Goal: Task Accomplishment & Management: Complete application form

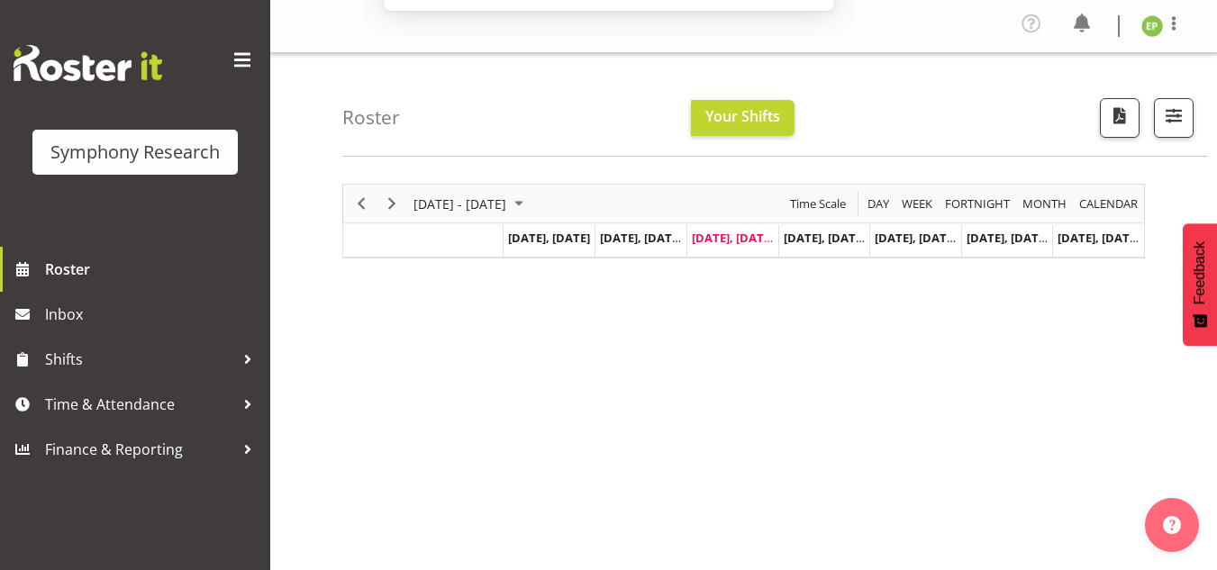
click at [737, 119] on button "Subscribe" at bounding box center [754, 116] width 114 height 45
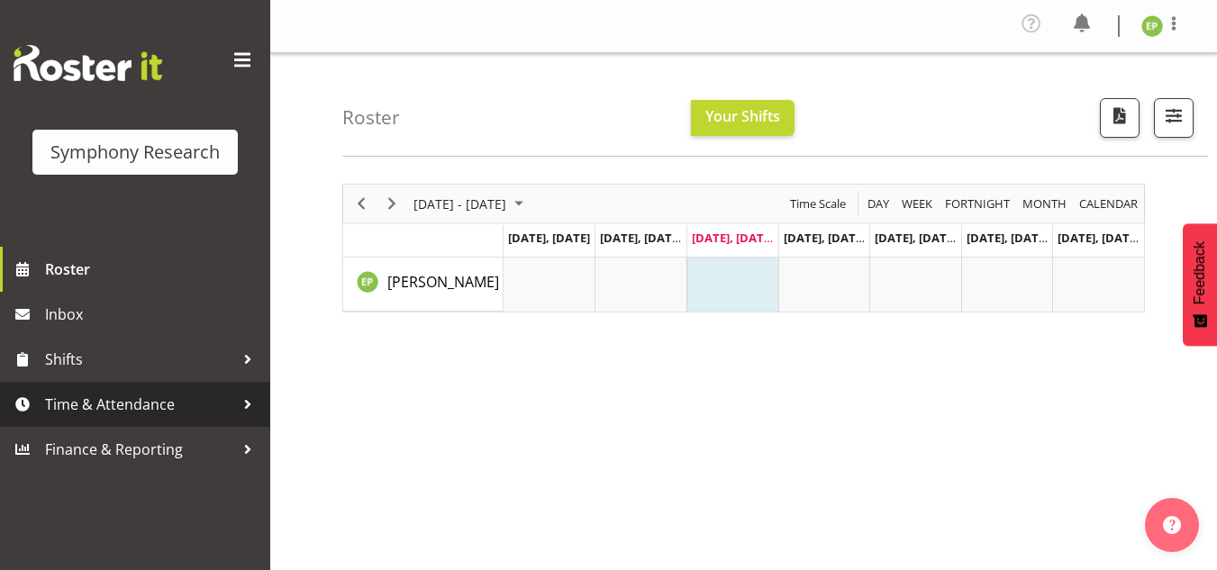
click at [169, 401] on span "Time & Attendance" at bounding box center [139, 404] width 189 height 27
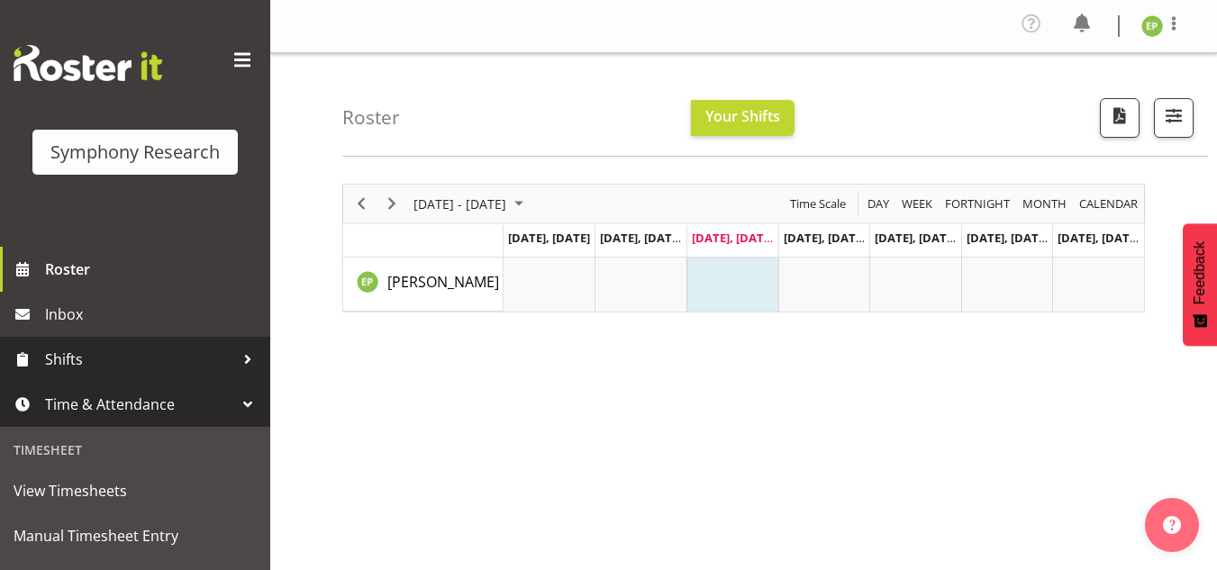
click at [140, 356] on span "Shifts" at bounding box center [139, 359] width 189 height 27
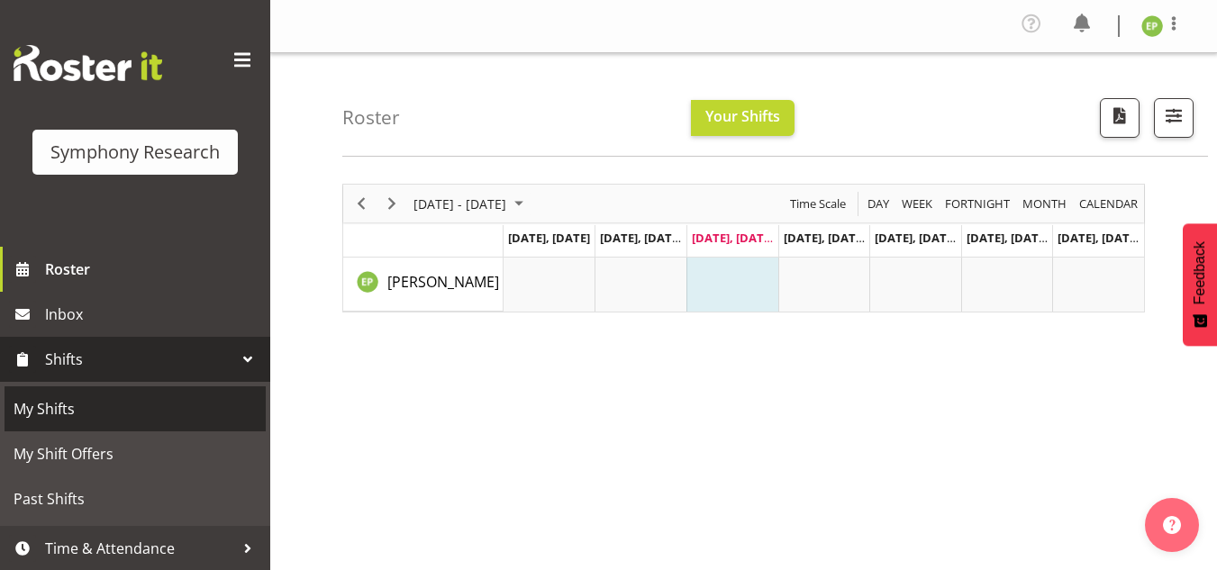
click at [83, 397] on span "My Shifts" at bounding box center [135, 408] width 243 height 27
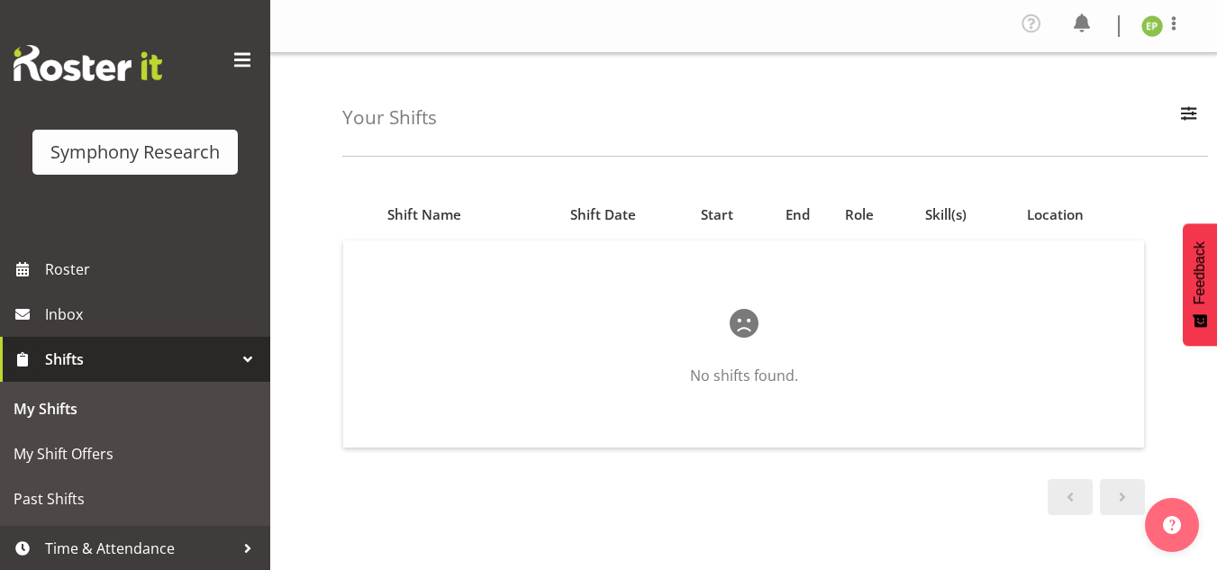
scroll to position [46, 0]
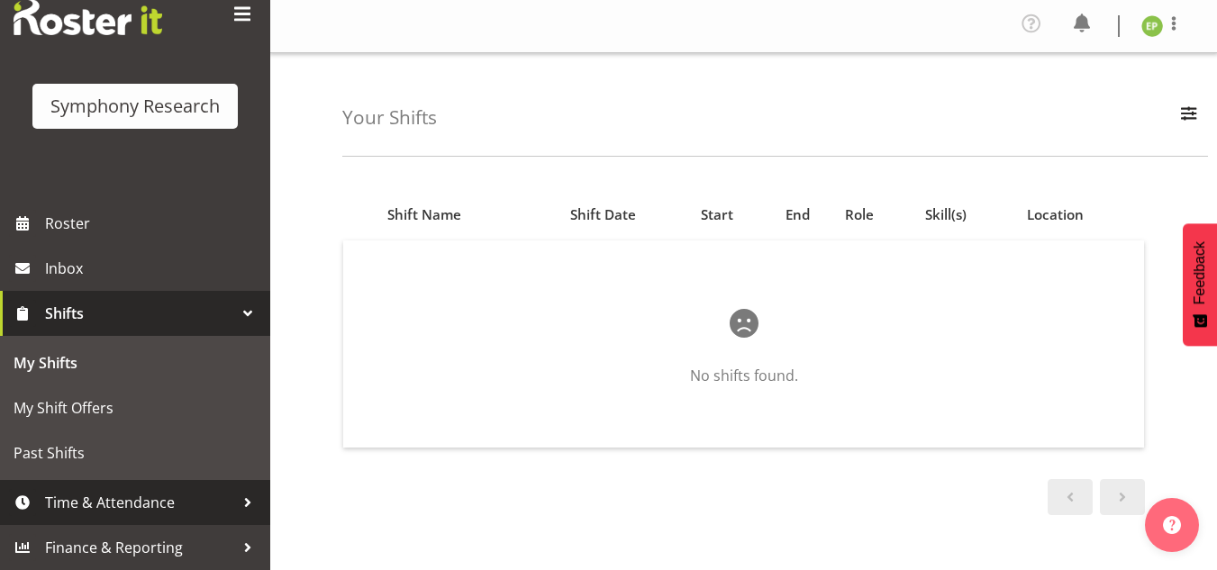
click at [193, 499] on span "Time & Attendance" at bounding box center [139, 502] width 189 height 27
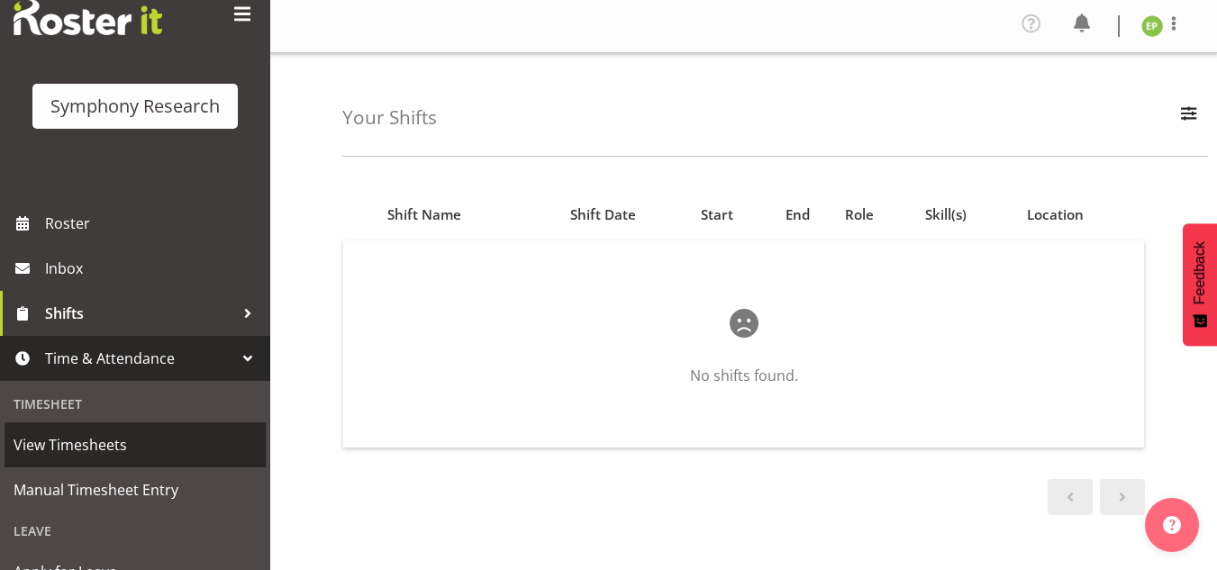
click at [141, 448] on span "View Timesheets" at bounding box center [135, 444] width 243 height 27
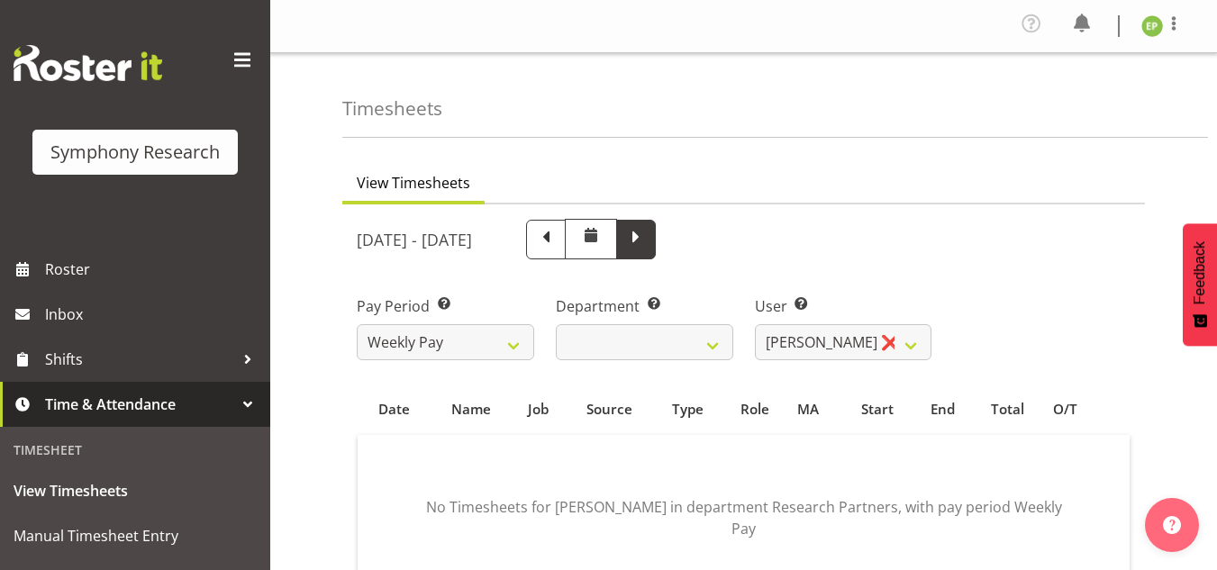
click at [648, 233] on span at bounding box center [635, 237] width 23 height 23
select select
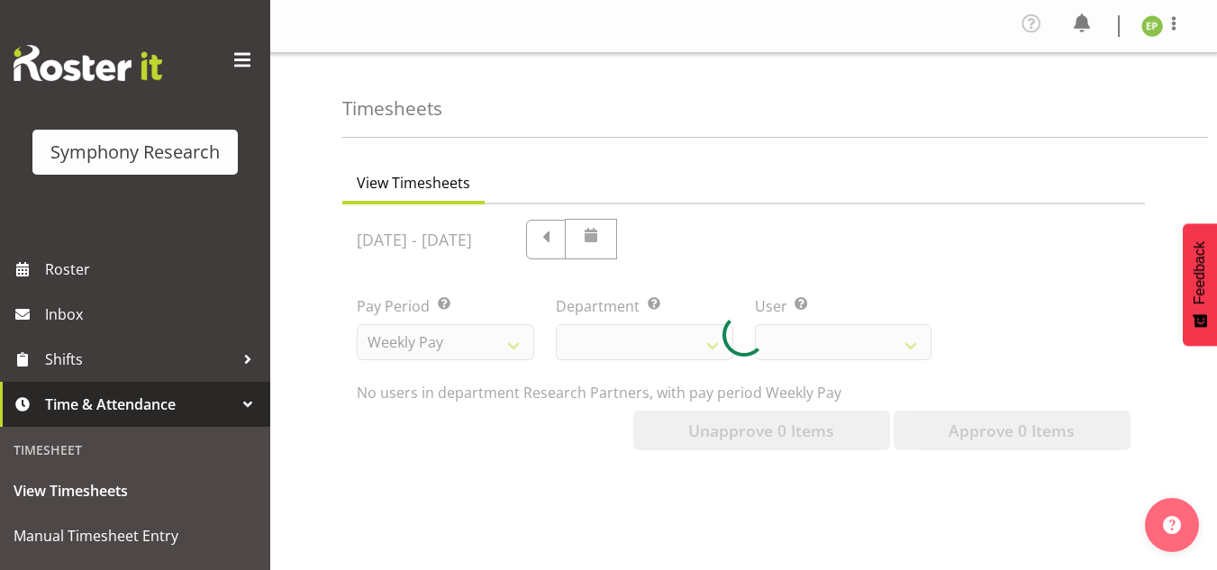
click at [798, 233] on div at bounding box center [743, 334] width 803 height 260
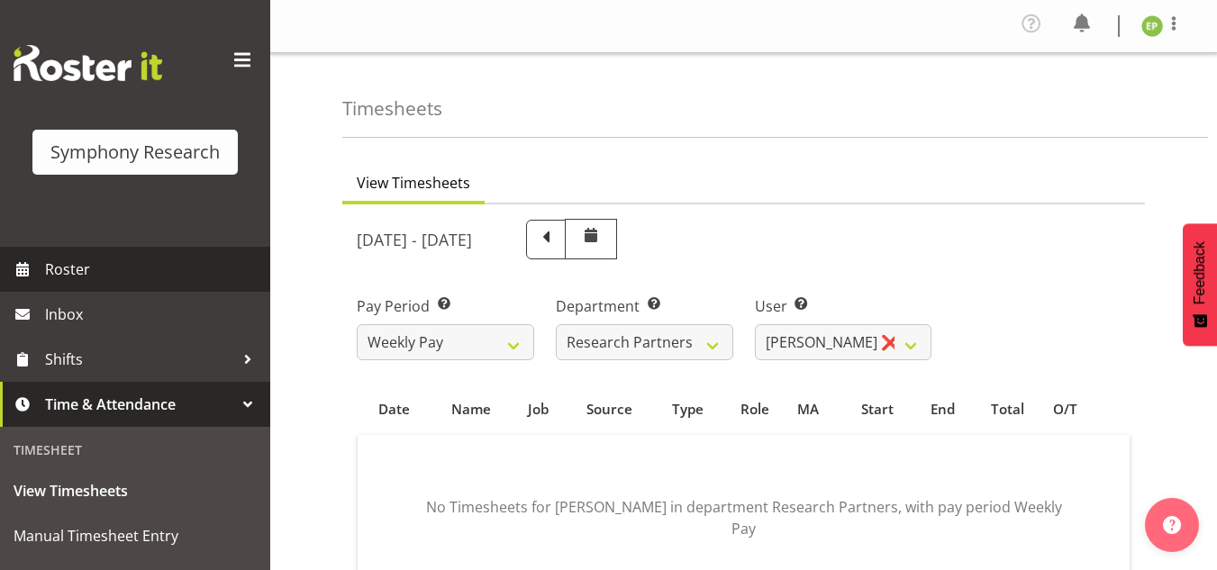
click at [83, 274] on span "Roster" at bounding box center [153, 269] width 216 height 27
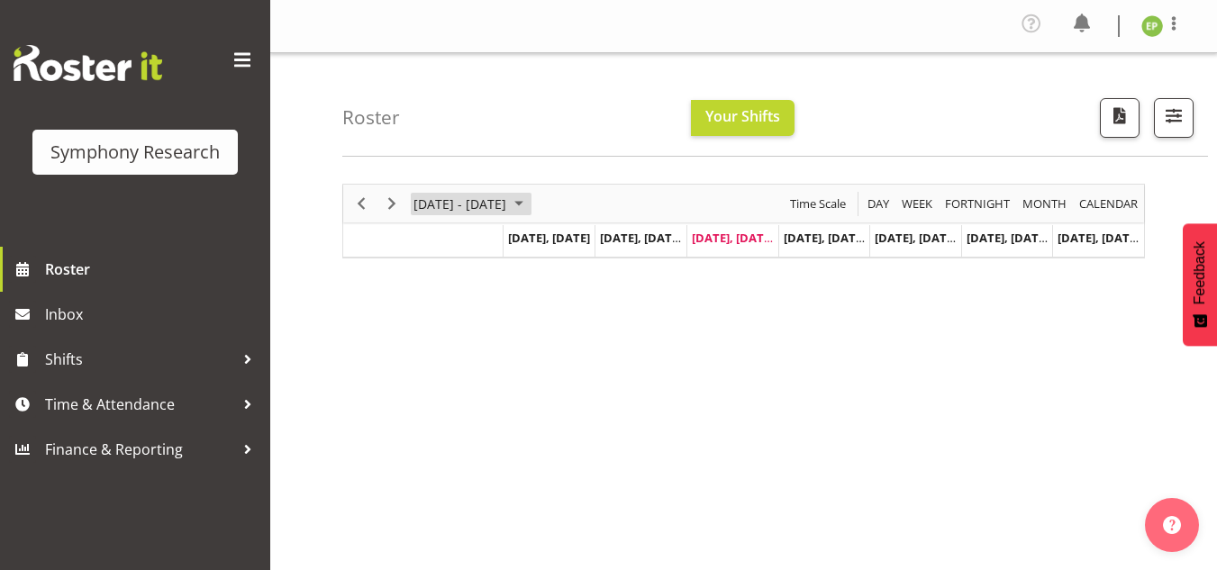
click at [530, 199] on span "September 08 - 14, 2025" at bounding box center [519, 204] width 22 height 23
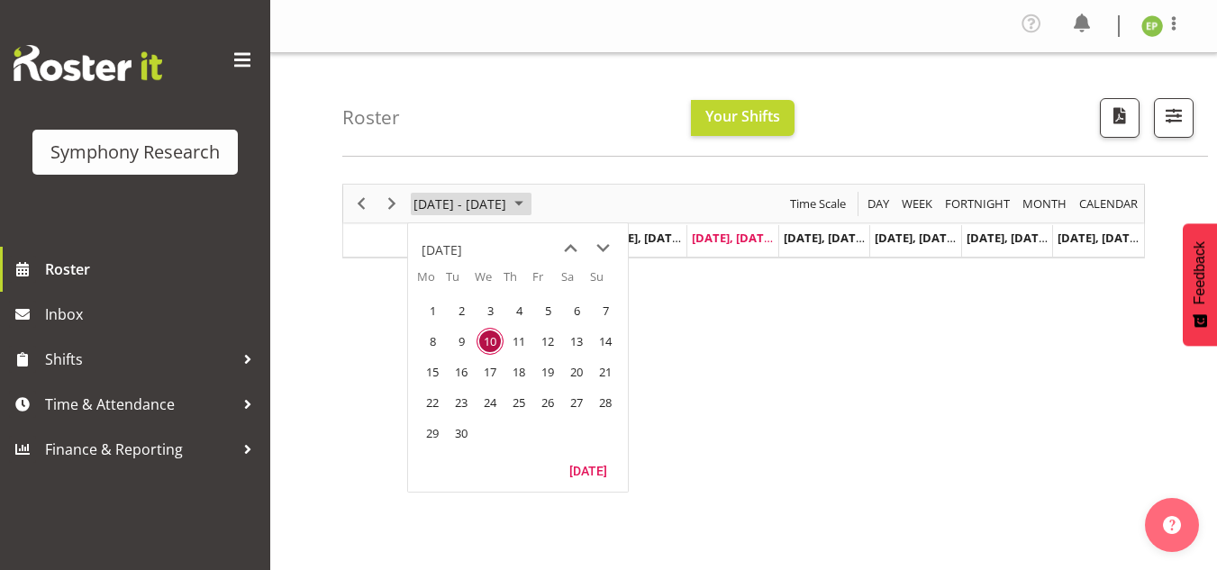
click at [530, 199] on span "September 08 - 14, 2025" at bounding box center [519, 204] width 22 height 23
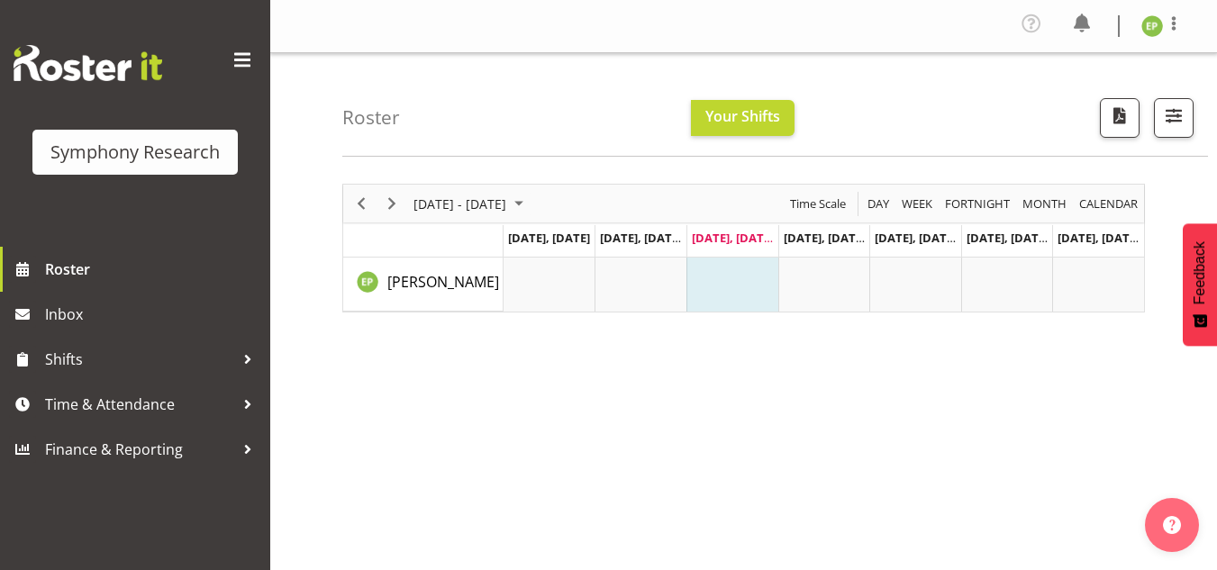
click at [243, 57] on span at bounding box center [242, 60] width 29 height 29
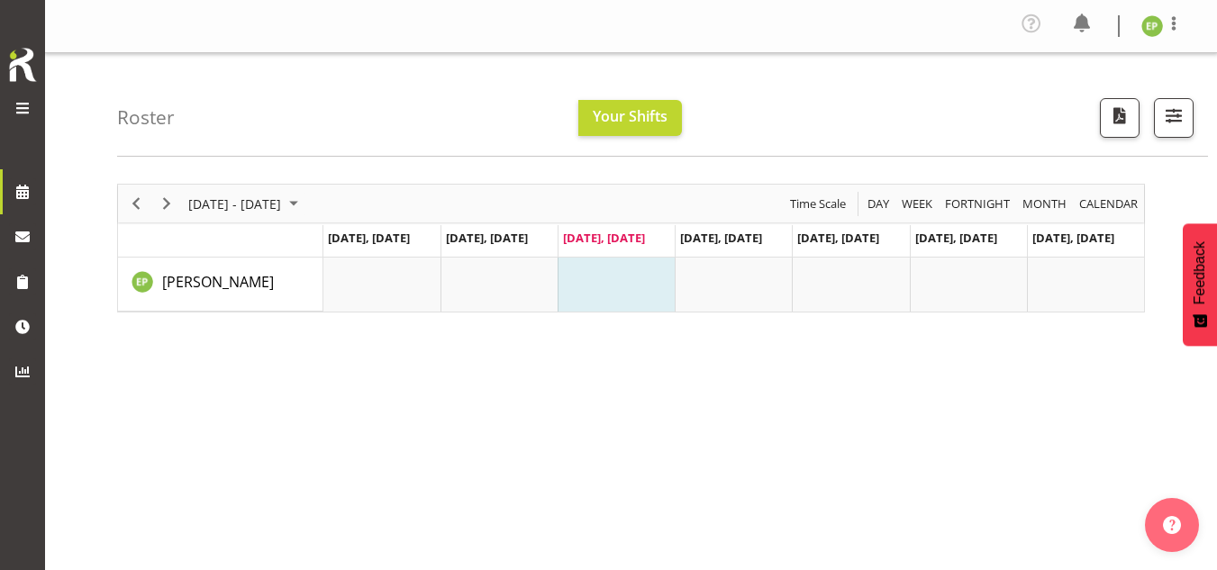
click at [25, 103] on span at bounding box center [23, 108] width 22 height 22
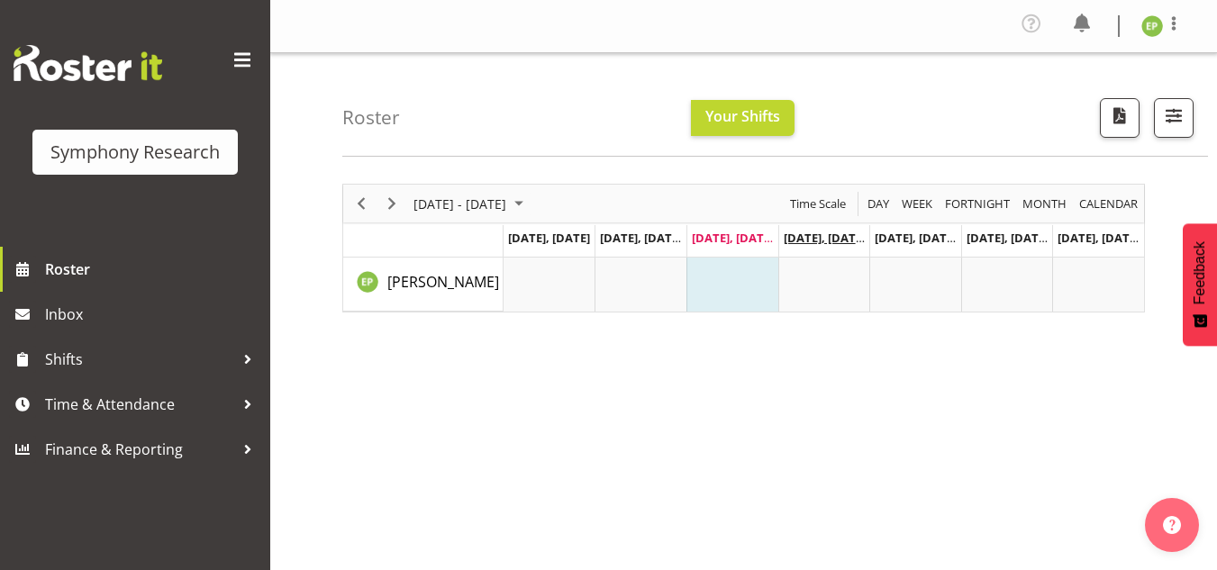
click at [829, 240] on span "Sep 11, Thursday" at bounding box center [825, 238] width 82 height 16
click at [829, 275] on td "Timeline Week of September 10, 2025" at bounding box center [824, 285] width 92 height 54
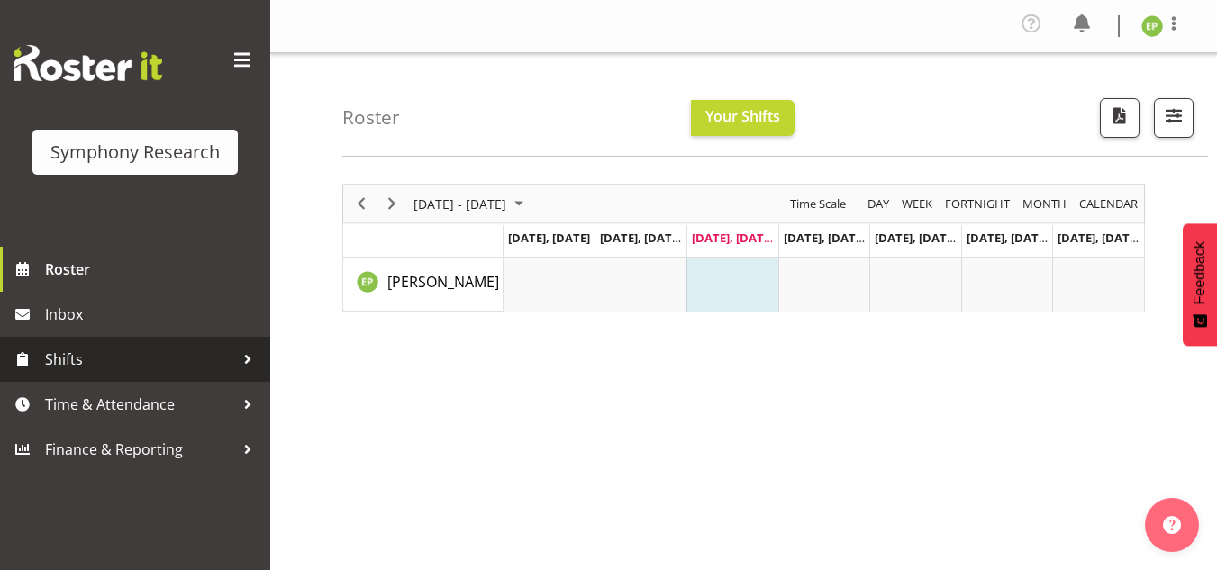
click at [68, 363] on span "Shifts" at bounding box center [139, 359] width 189 height 27
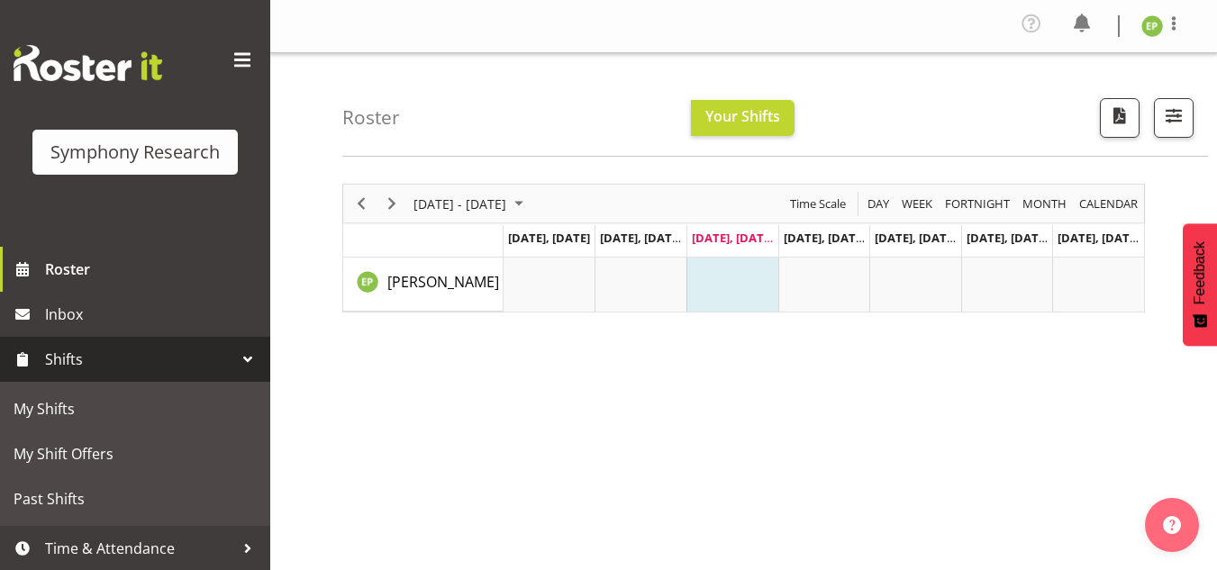
scroll to position [46, 0]
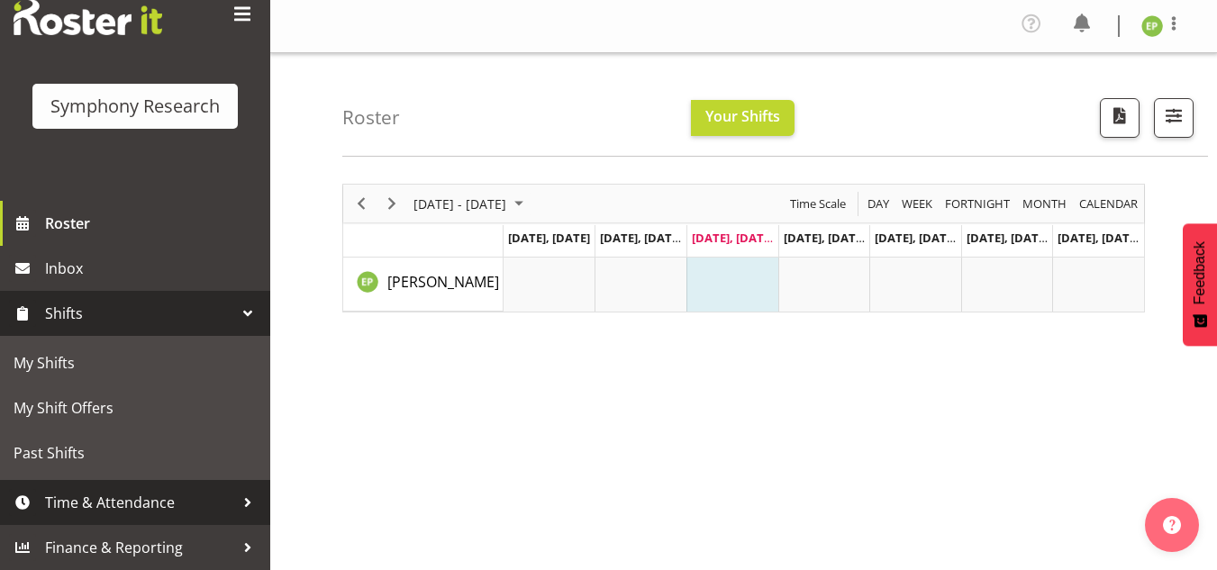
click at [235, 499] on div at bounding box center [247, 502] width 27 height 27
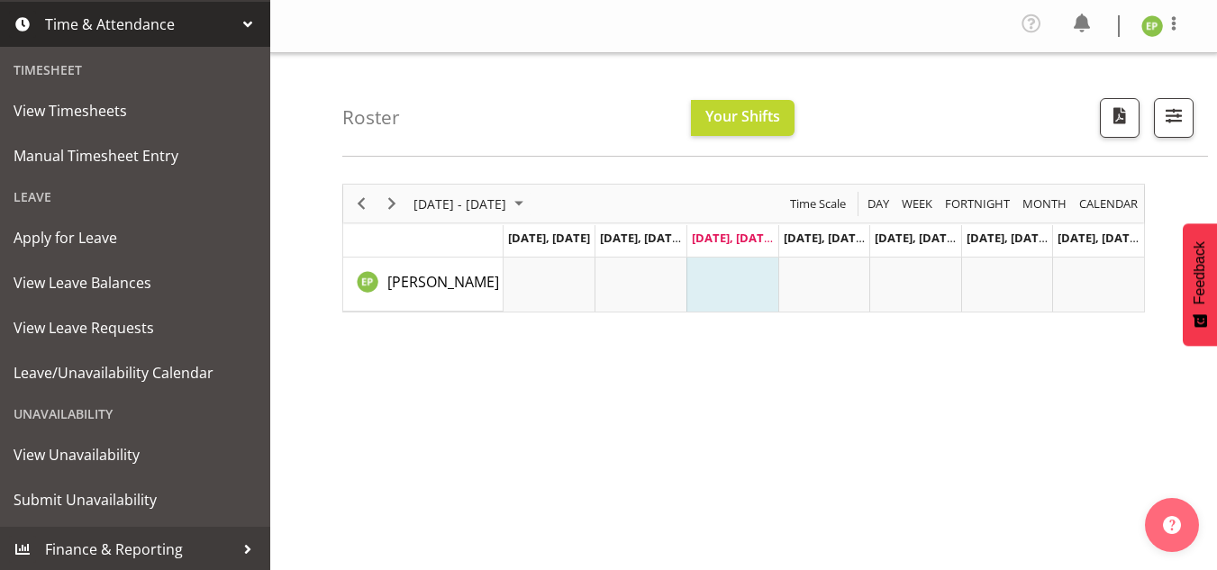
scroll to position [382, 0]
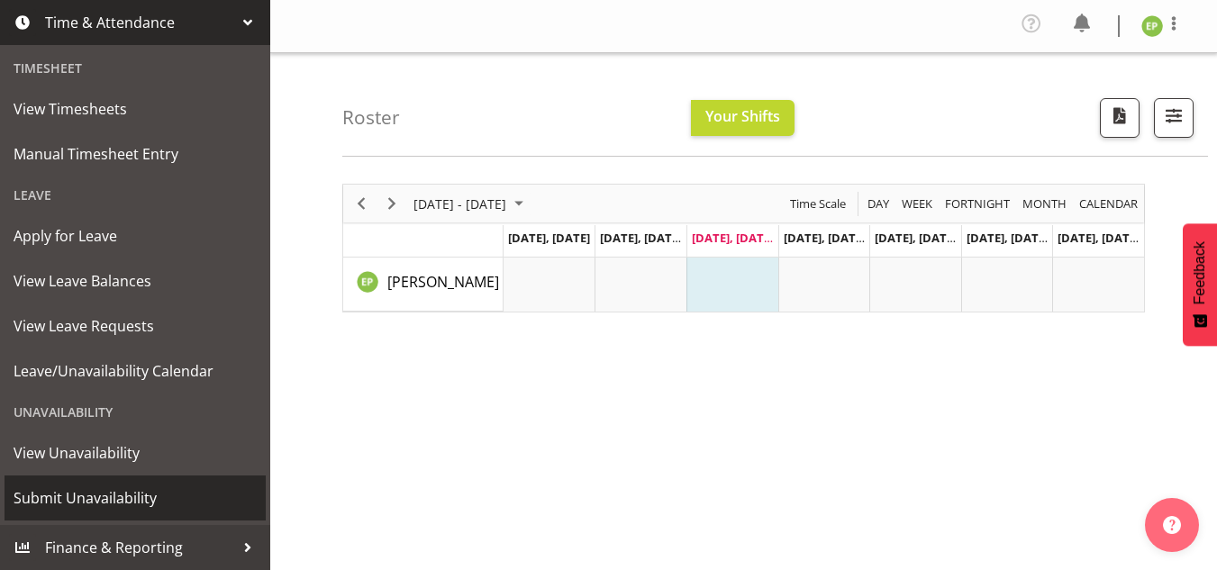
click at [127, 489] on span "Submit Unavailability" at bounding box center [135, 498] width 243 height 27
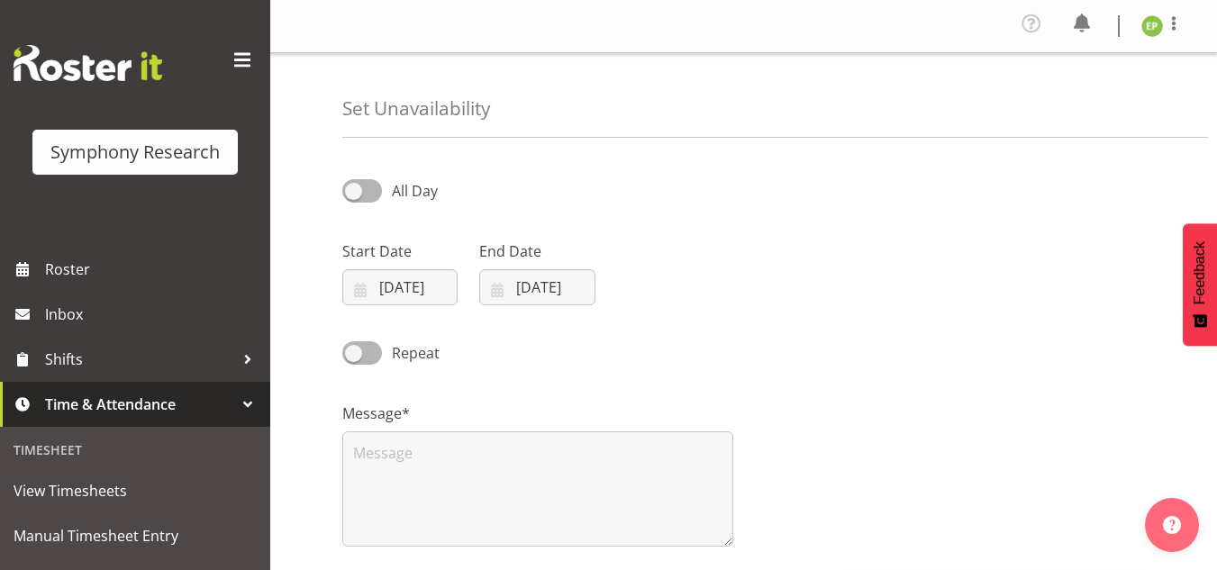
select select "8"
select select "2025"
click at [406, 279] on input "[DATE]" at bounding box center [399, 287] width 115 height 36
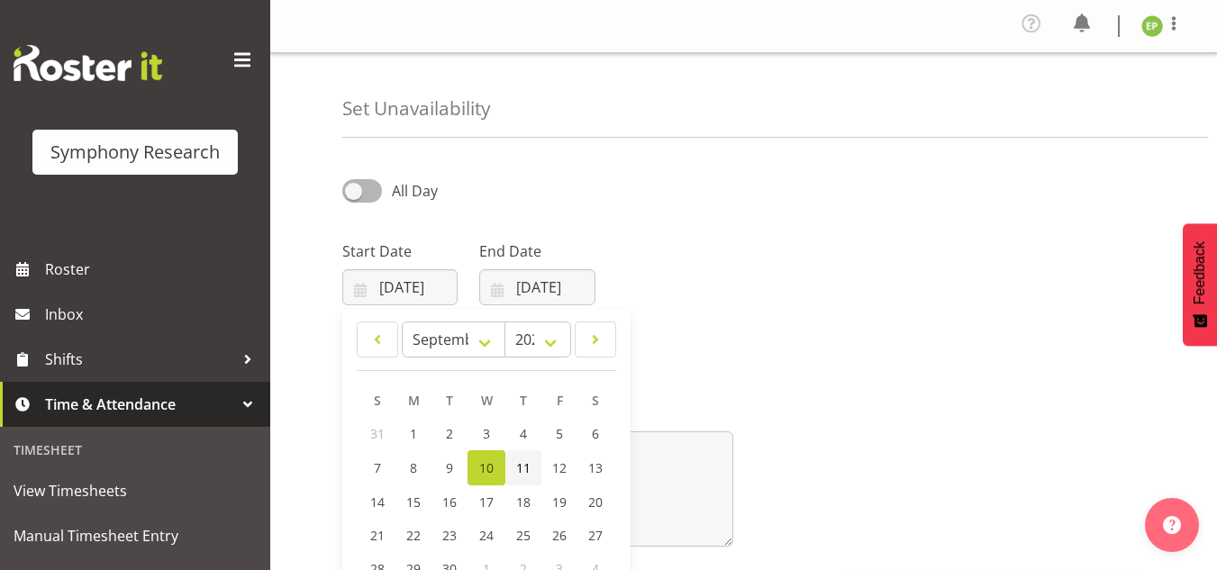
click at [522, 468] on span "11" at bounding box center [523, 467] width 14 height 17
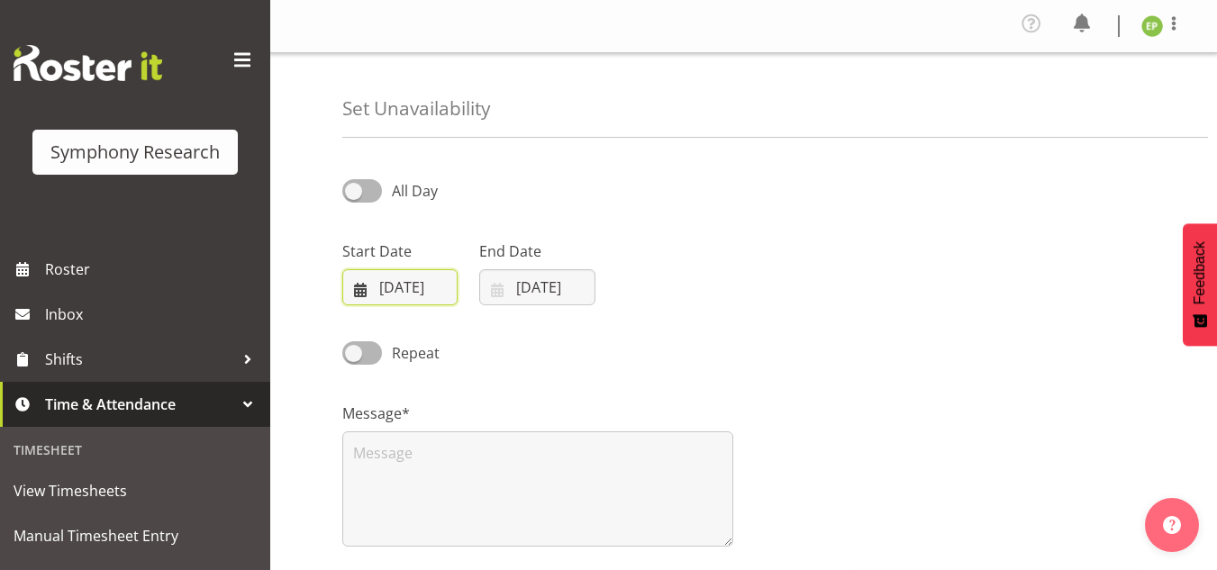
click at [392, 281] on input "11/09/2025" at bounding box center [399, 287] width 115 height 36
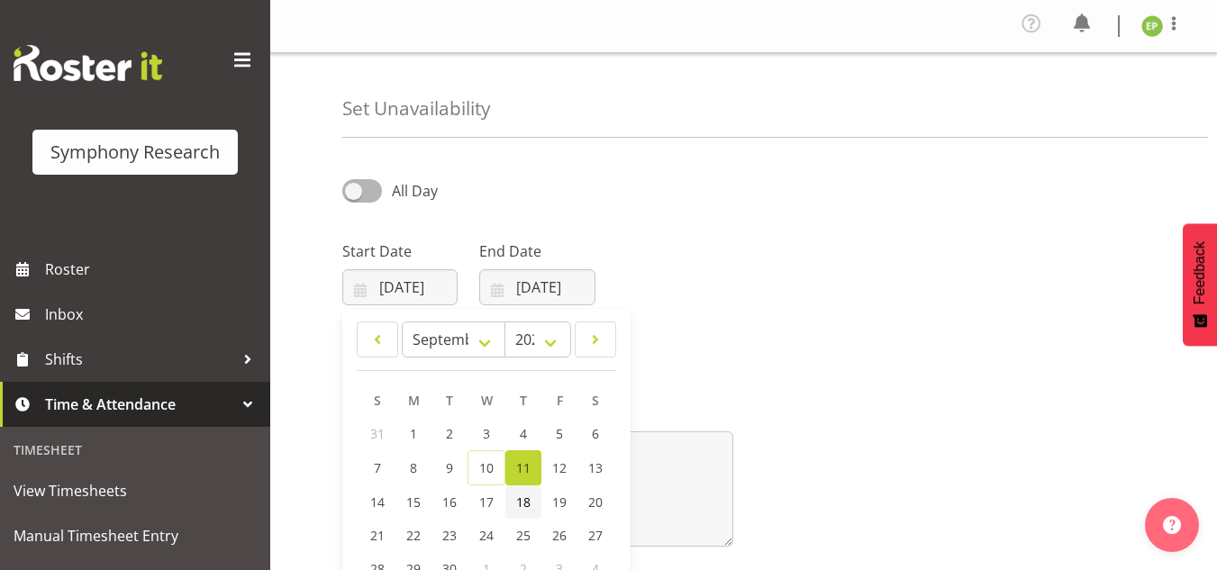
click at [530, 498] on span "18" at bounding box center [523, 502] width 14 height 17
type input "18/09/2025"
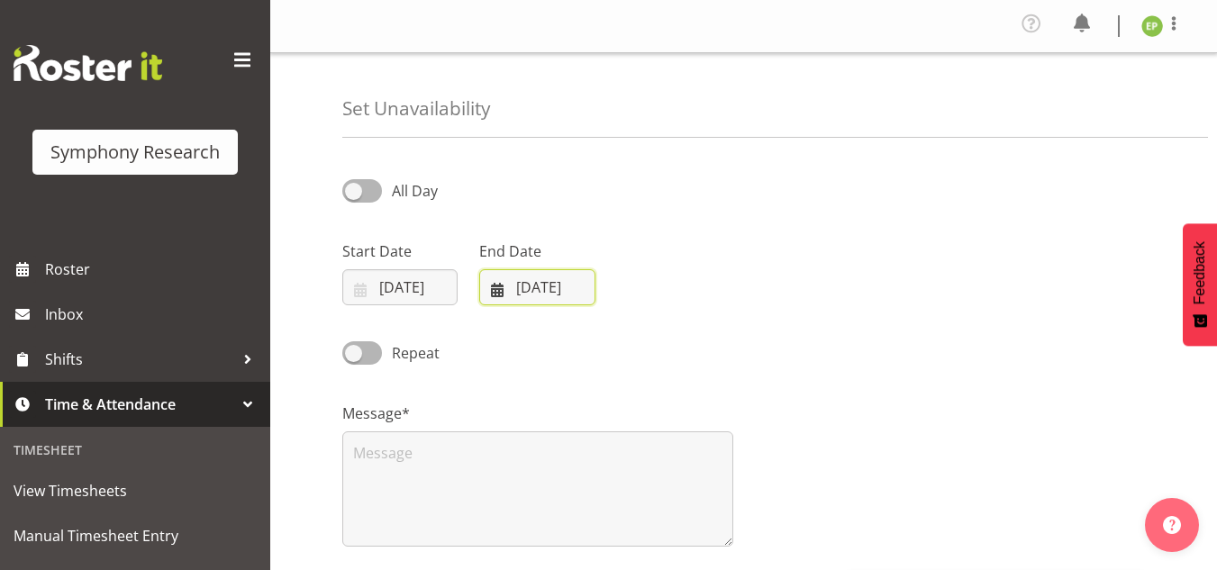
click at [552, 295] on input "10/09/2025" at bounding box center [536, 287] width 115 height 36
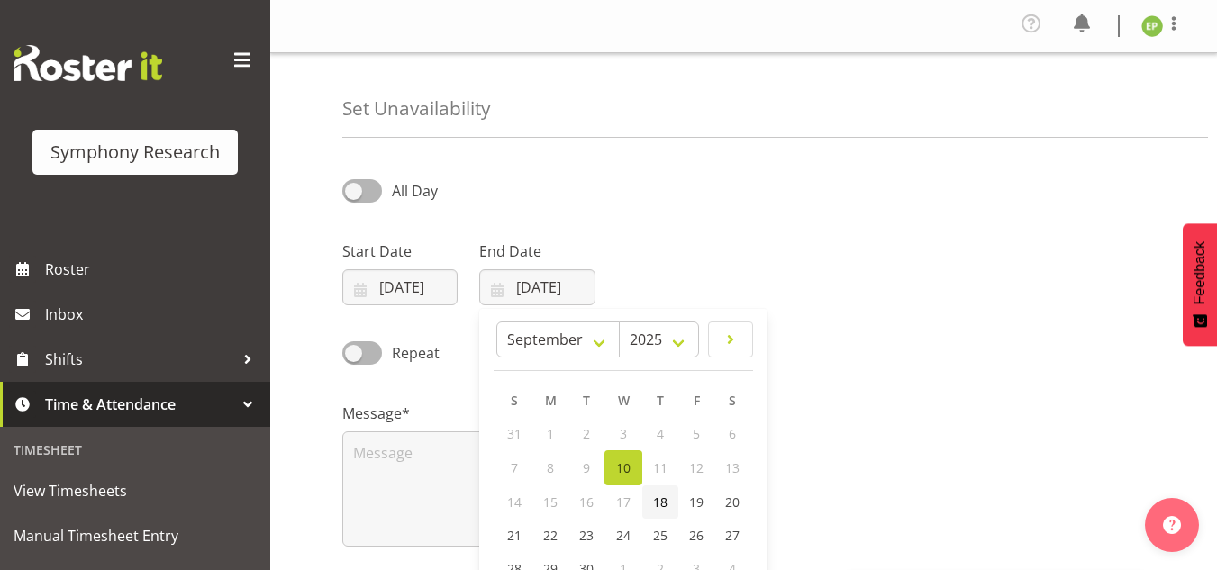
click at [660, 500] on span "18" at bounding box center [660, 502] width 14 height 17
type input "18/09/2025"
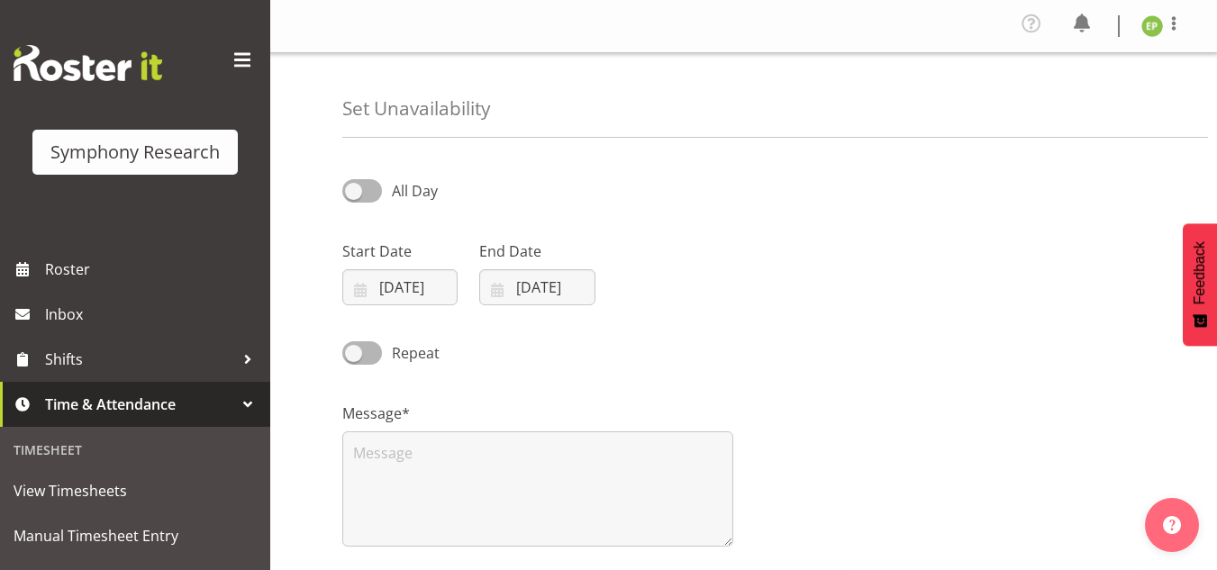
scroll to position [251, 0]
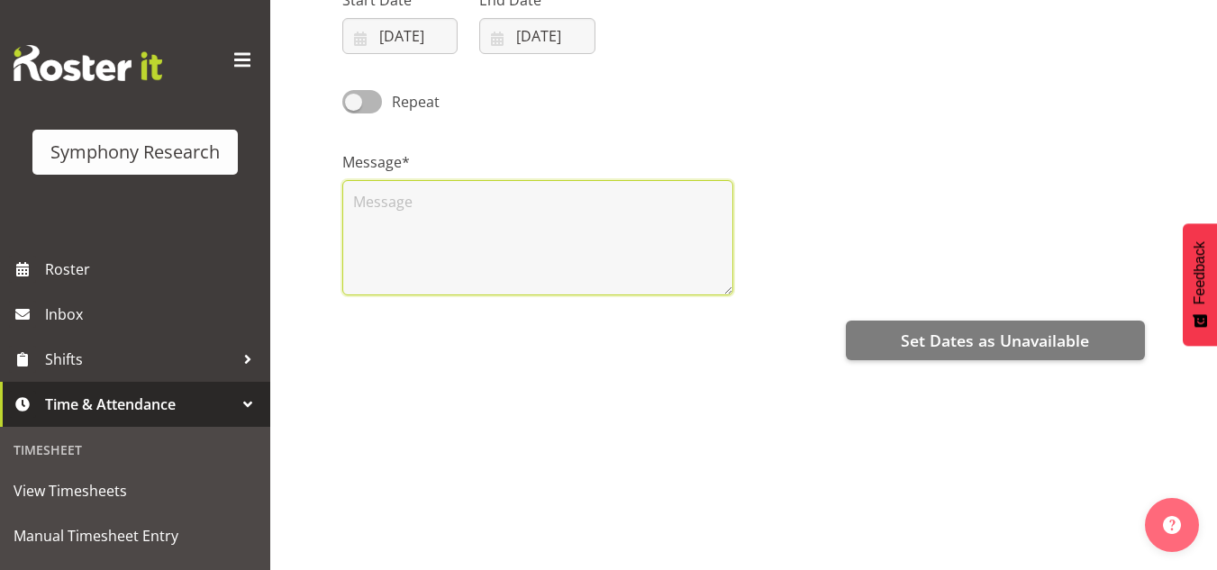
click at [570, 204] on textarea at bounding box center [537, 237] width 391 height 115
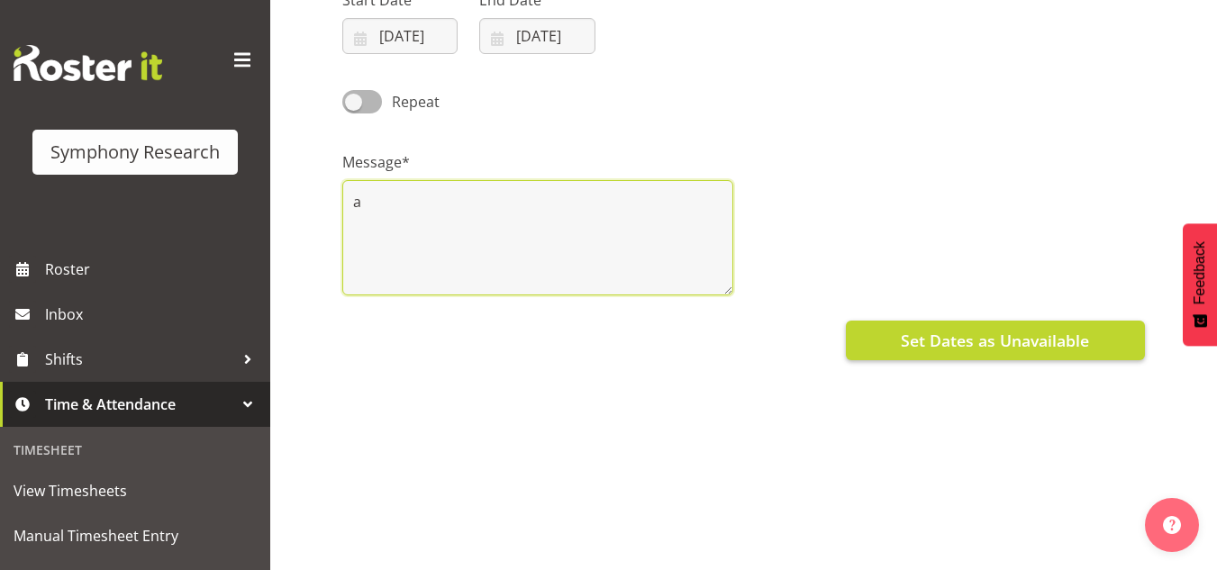
type textarea "a"
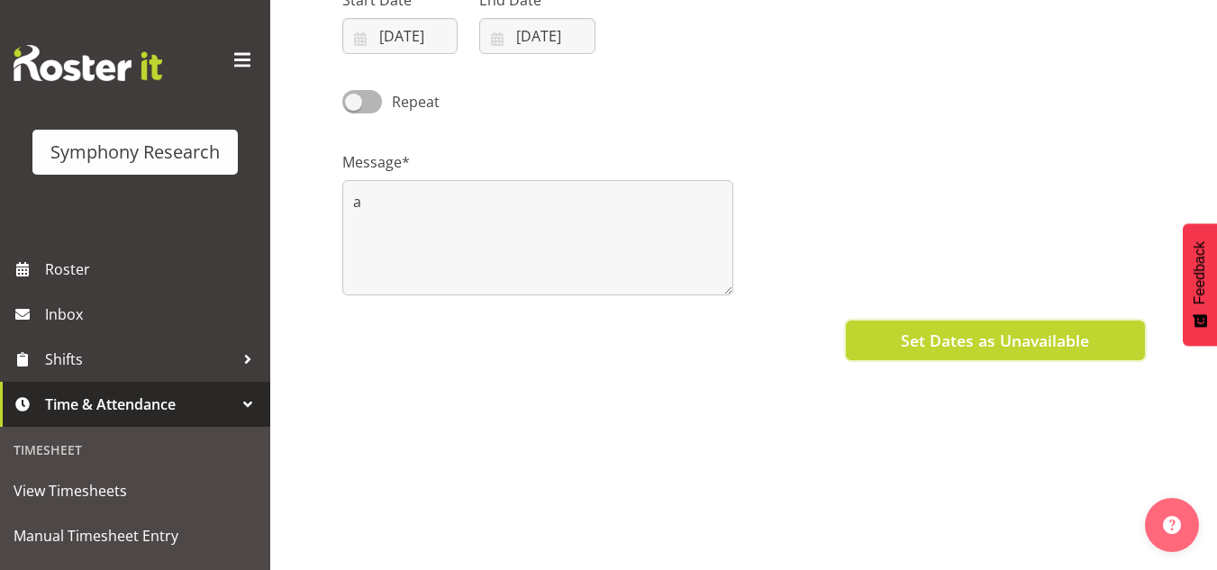
click at [990, 333] on span "Set Dates as Unavailable" at bounding box center [995, 340] width 188 height 23
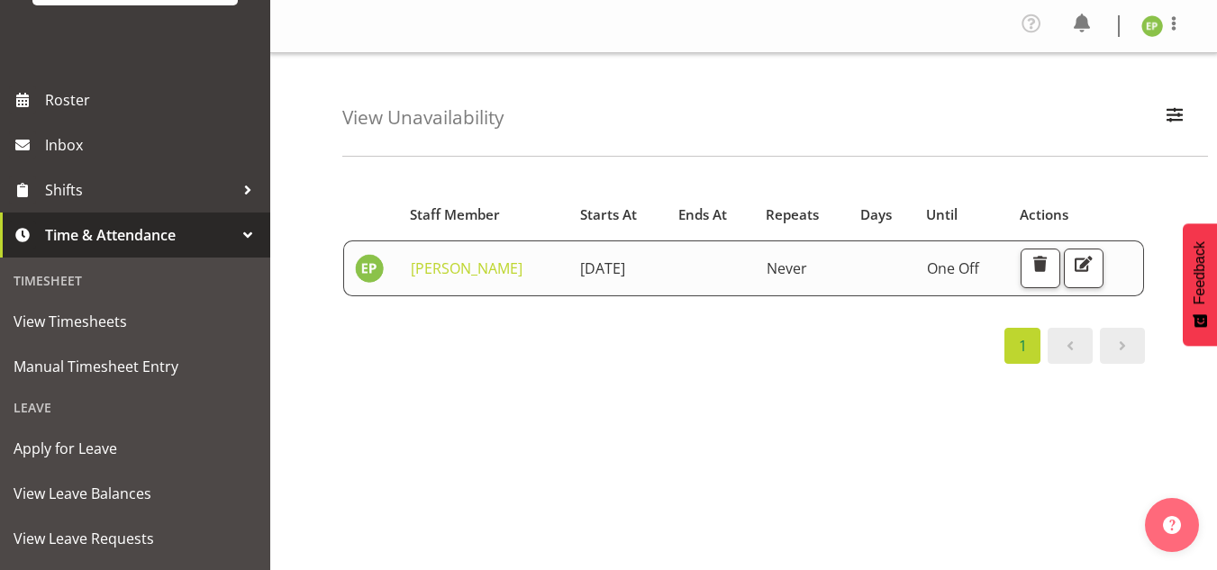
scroll to position [196, 0]
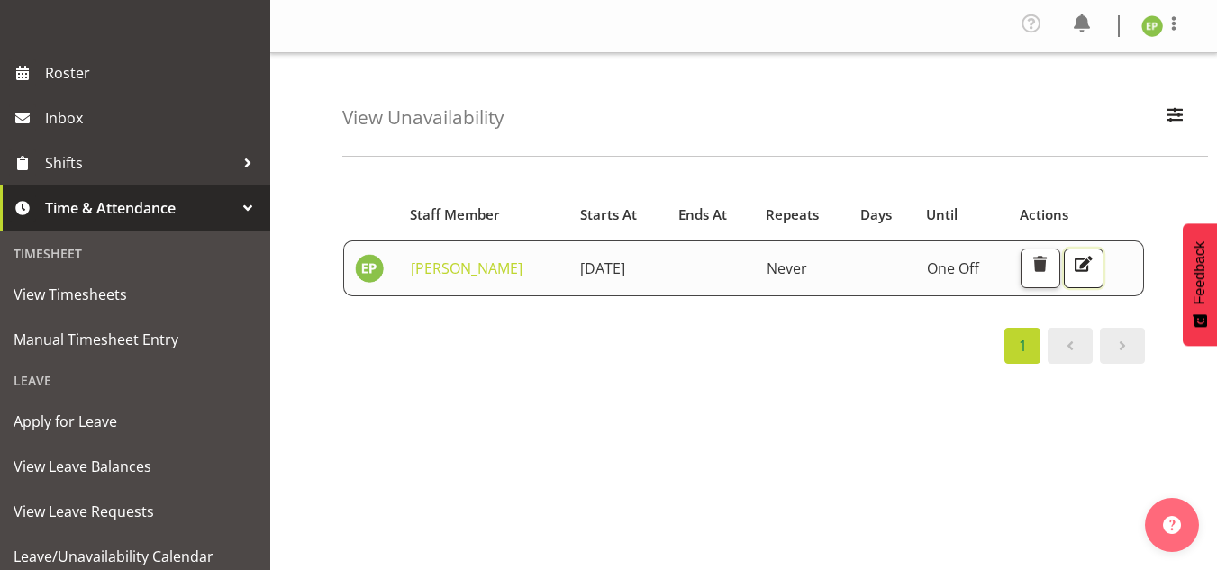
click at [1095, 269] on span "button" at bounding box center [1083, 263] width 23 height 23
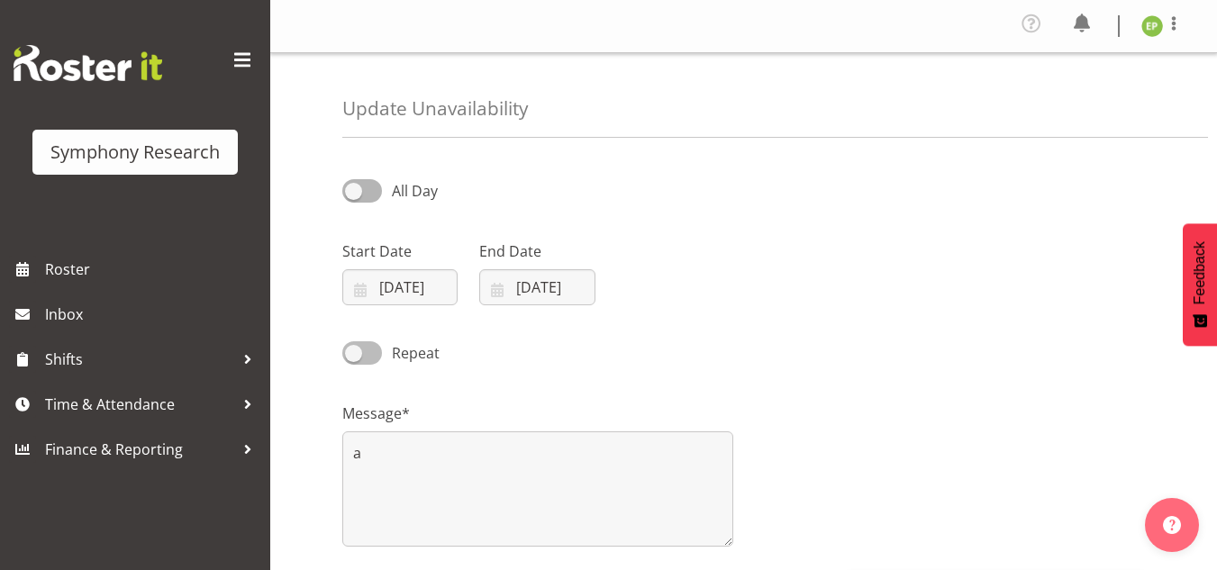
click at [355, 351] on span at bounding box center [362, 352] width 40 height 23
click at [354, 351] on input "Repeat" at bounding box center [348, 353] width 12 height 12
checkbox input "true"
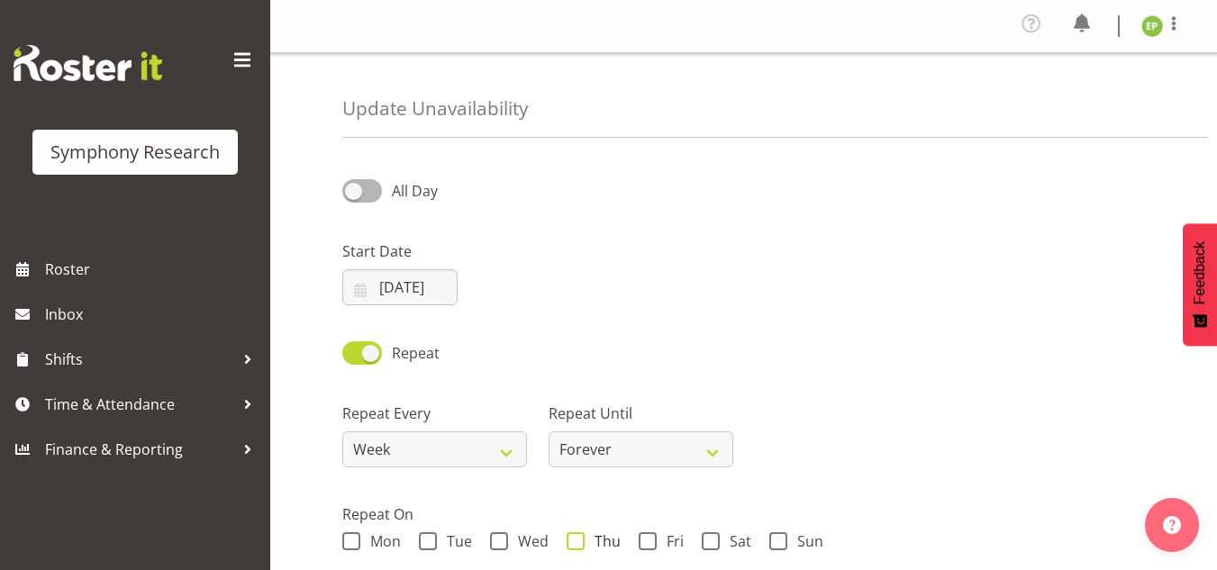
click at [576, 545] on span at bounding box center [576, 541] width 18 height 18
click at [576, 545] on input "Thu" at bounding box center [573, 542] width 12 height 12
checkbox input "true"
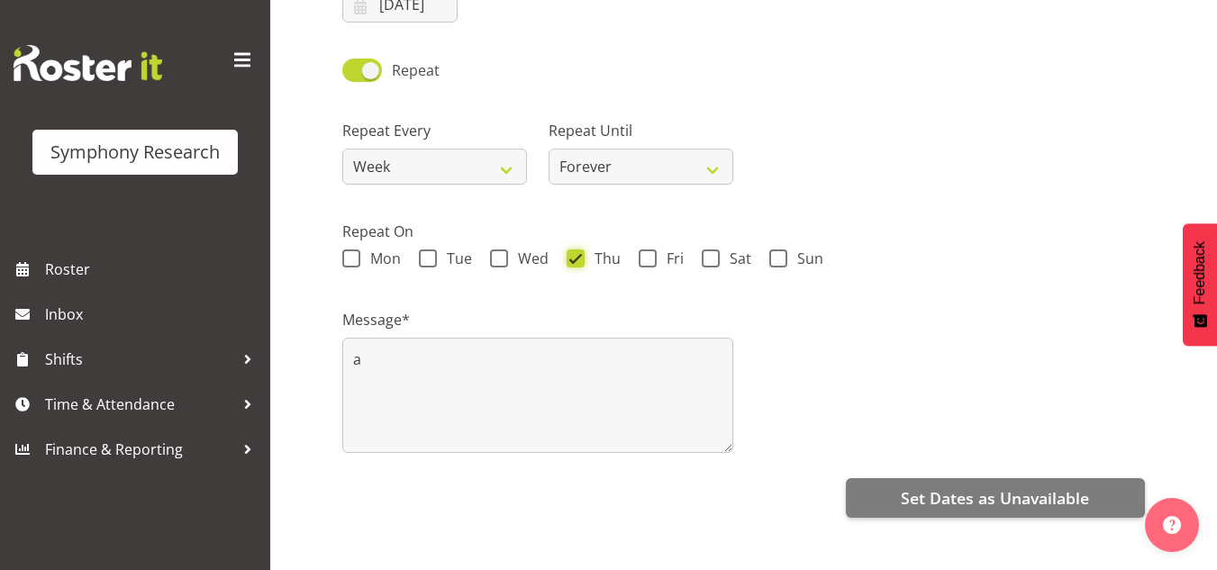
scroll to position [293, 0]
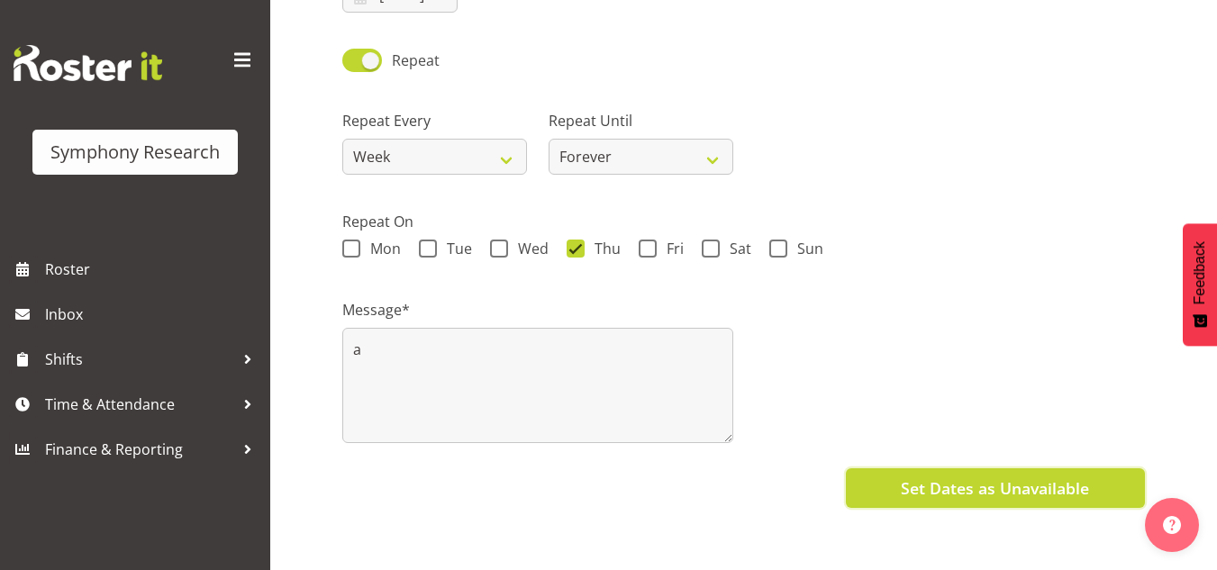
click at [996, 483] on span "Set Dates as Unavailable" at bounding box center [995, 488] width 188 height 23
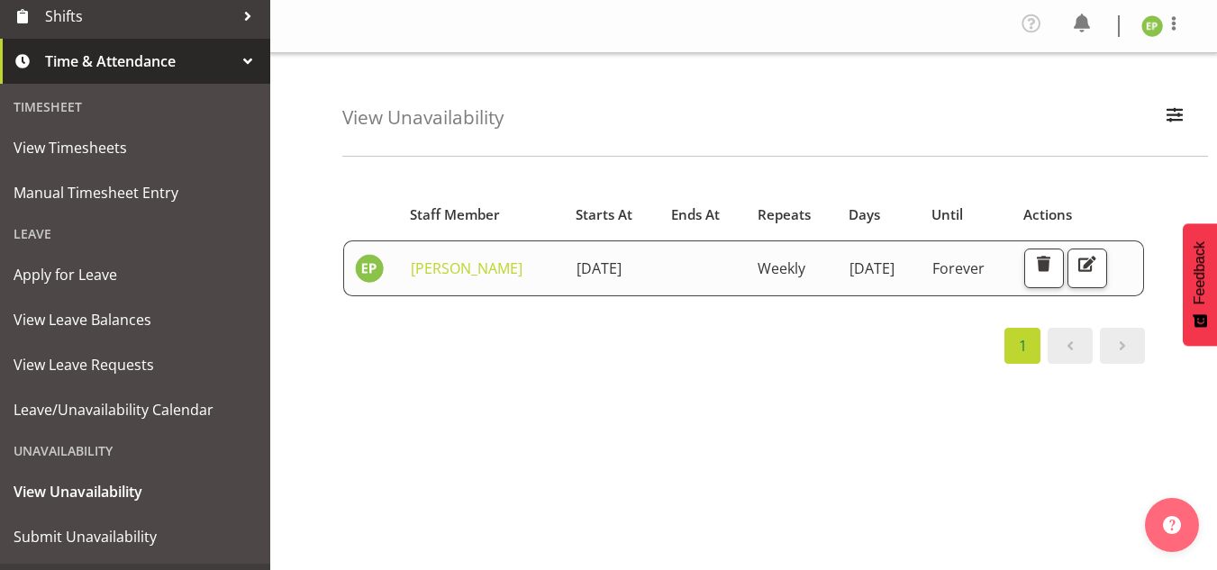
scroll to position [382, 0]
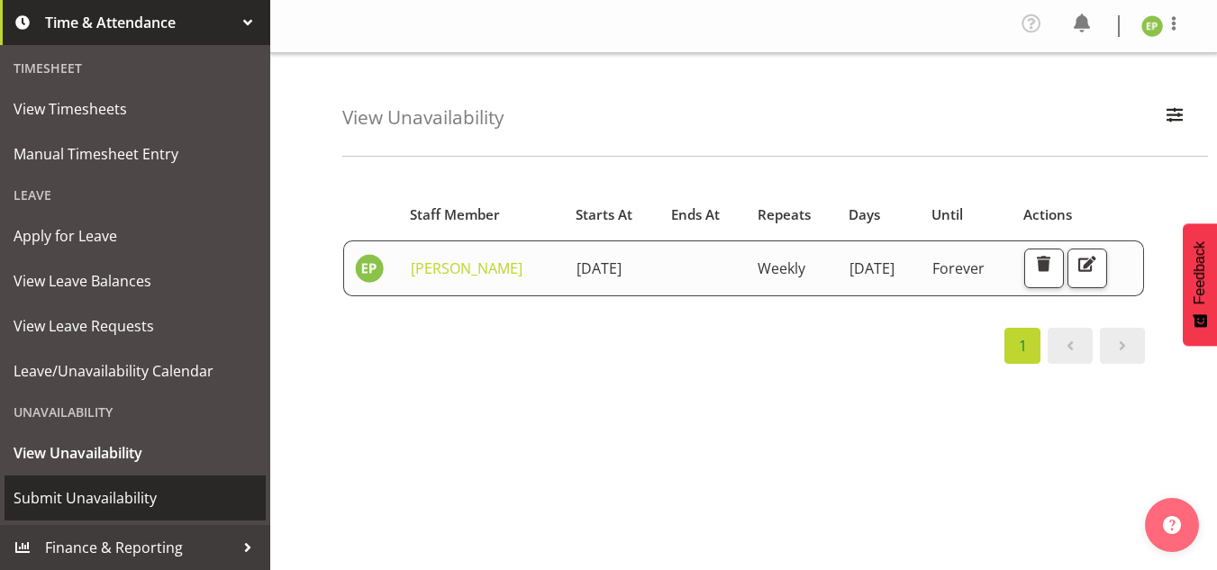
click at [141, 500] on span "Submit Unavailability" at bounding box center [135, 498] width 243 height 27
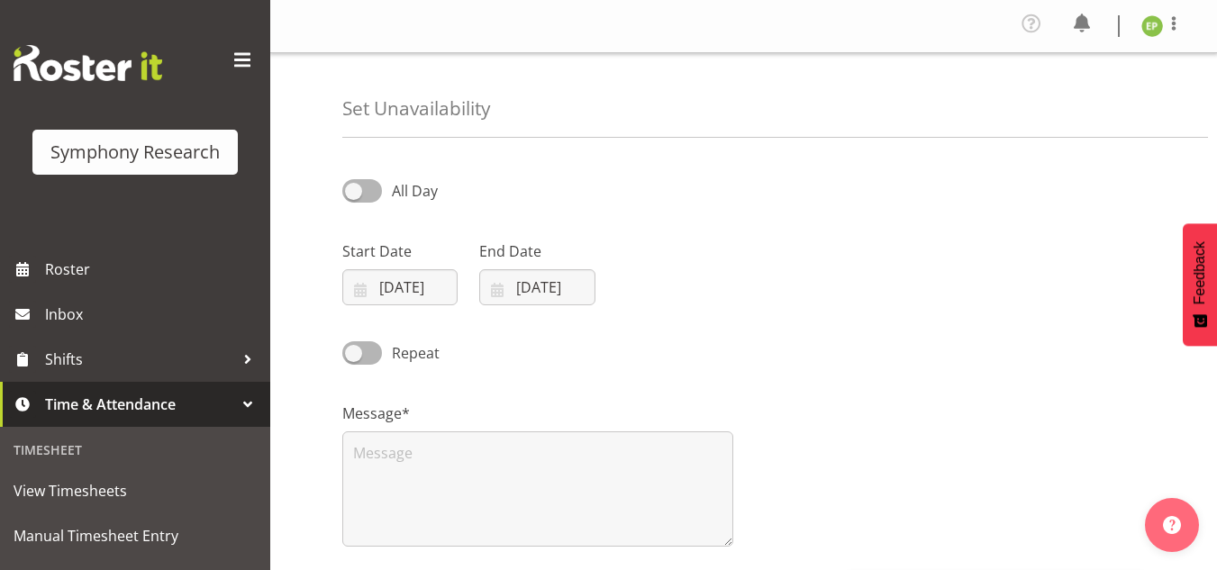
scroll to position [44, 0]
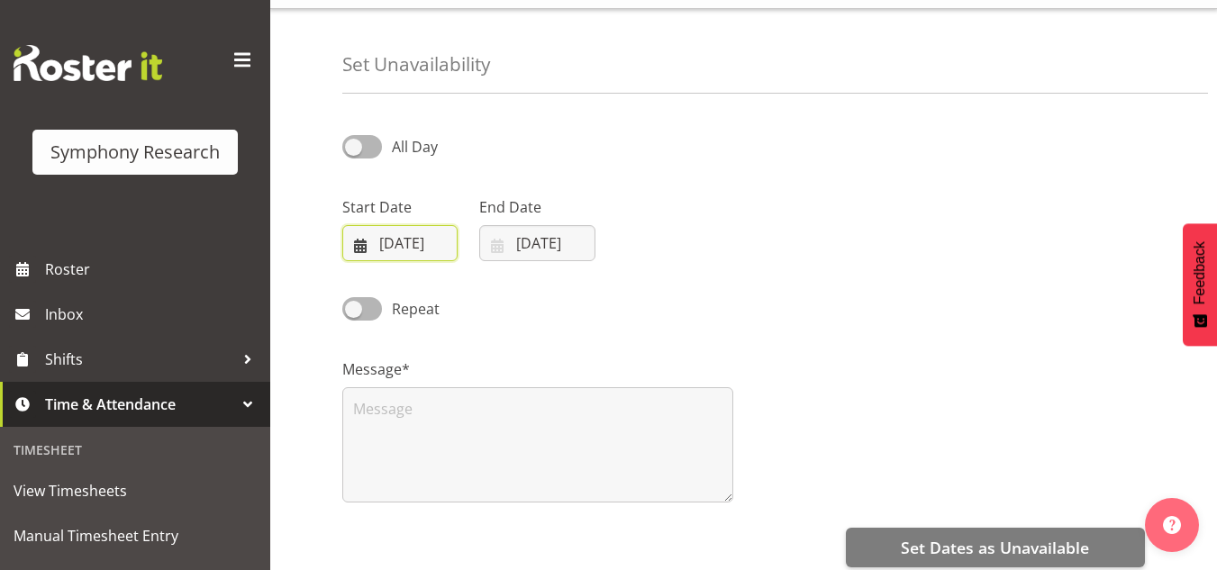
click at [416, 238] on input "[DATE]" at bounding box center [399, 243] width 115 height 36
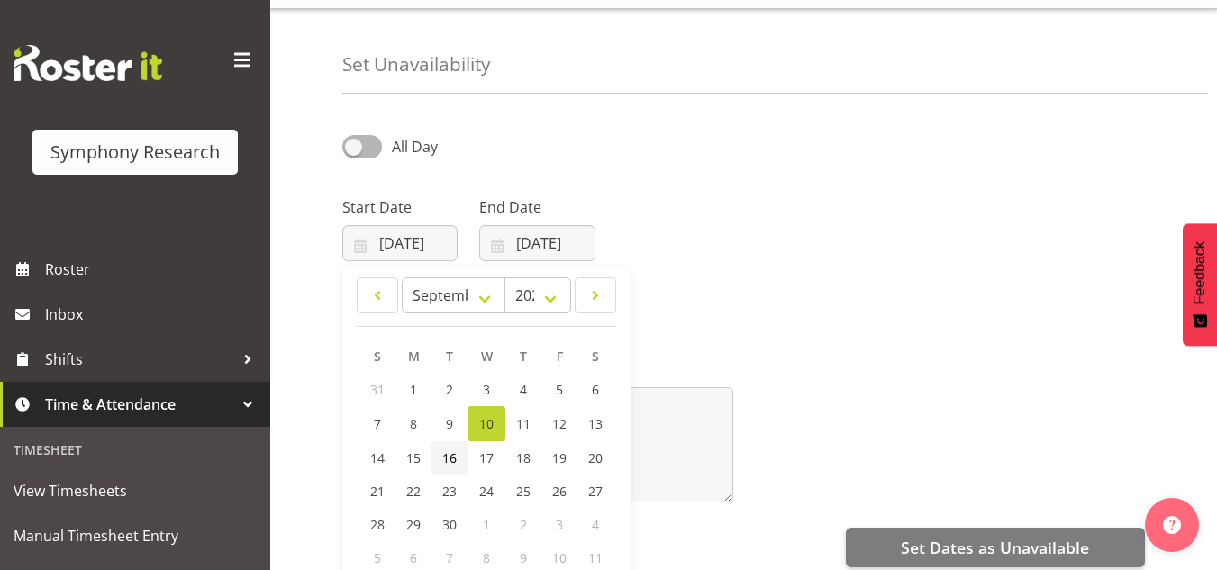
click at [452, 461] on span "16" at bounding box center [449, 457] width 14 height 17
type input "16/09/2025"
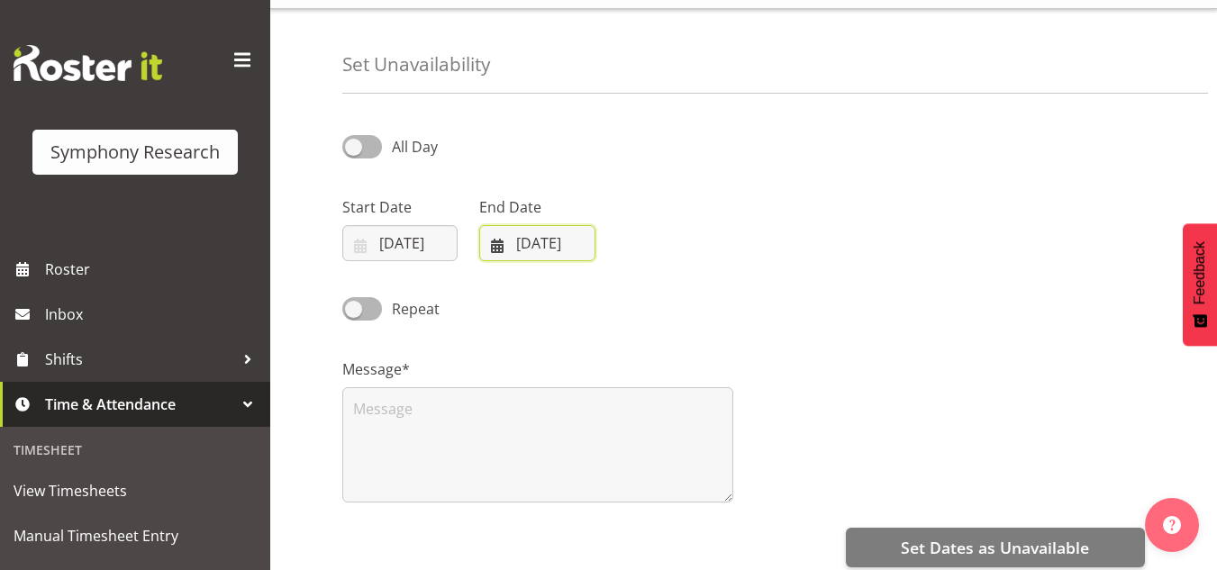
click at [540, 241] on input "10/09/2025" at bounding box center [536, 243] width 115 height 36
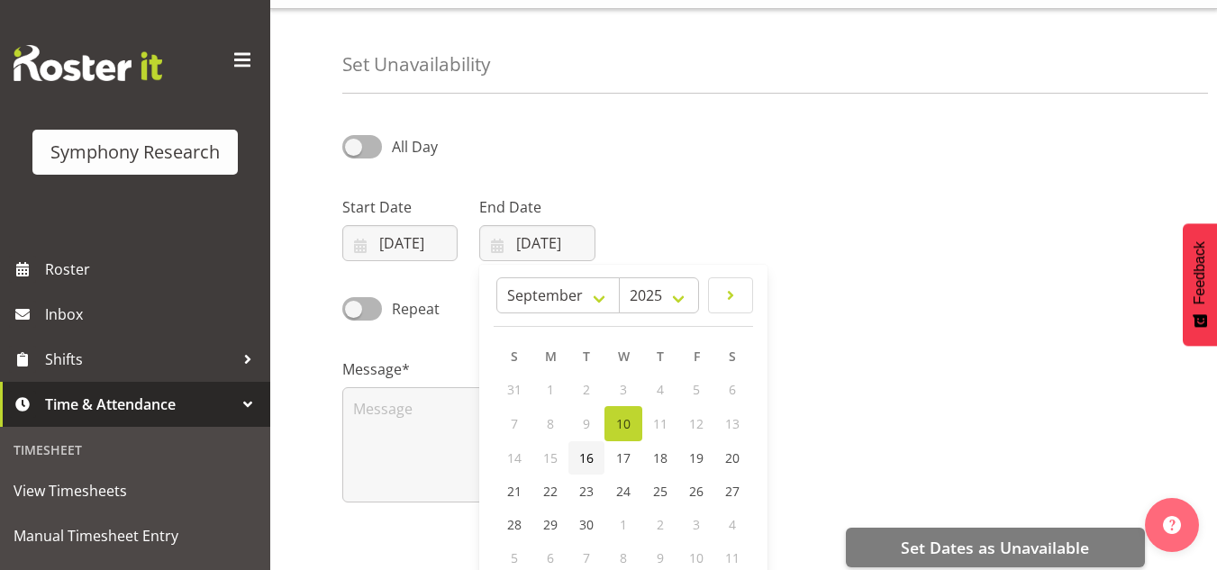
click at [591, 461] on span "16" at bounding box center [586, 457] width 14 height 17
type input "16/09/2025"
click at [354, 308] on span at bounding box center [362, 308] width 40 height 23
click at [354, 308] on input "Repeat" at bounding box center [348, 309] width 12 height 12
checkbox input "true"
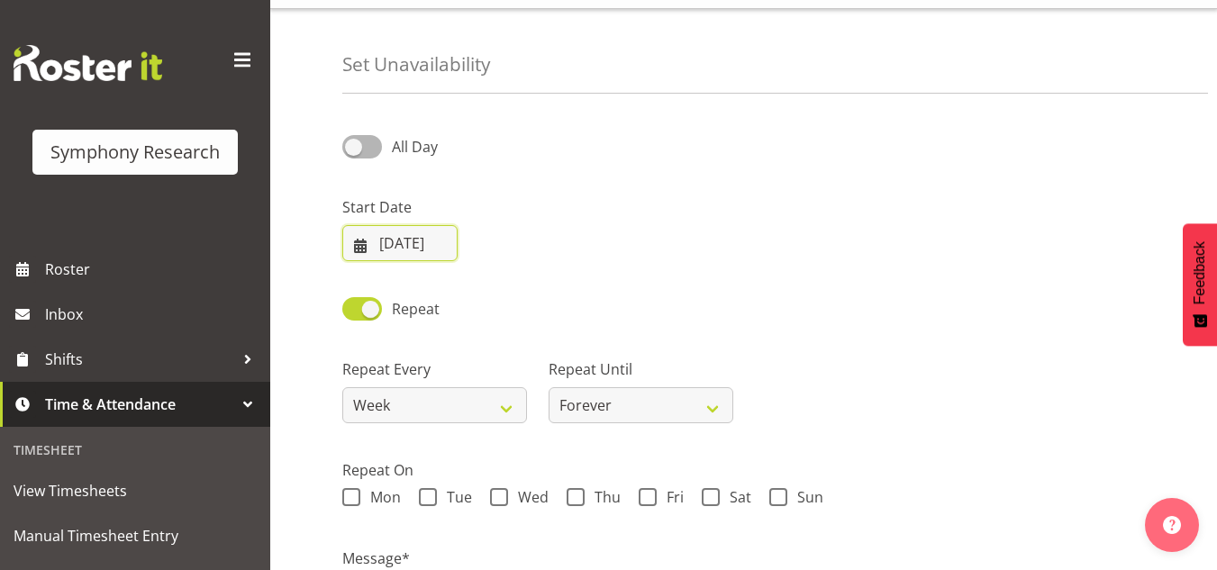
click at [407, 245] on input "16/09/2025" at bounding box center [399, 243] width 115 height 36
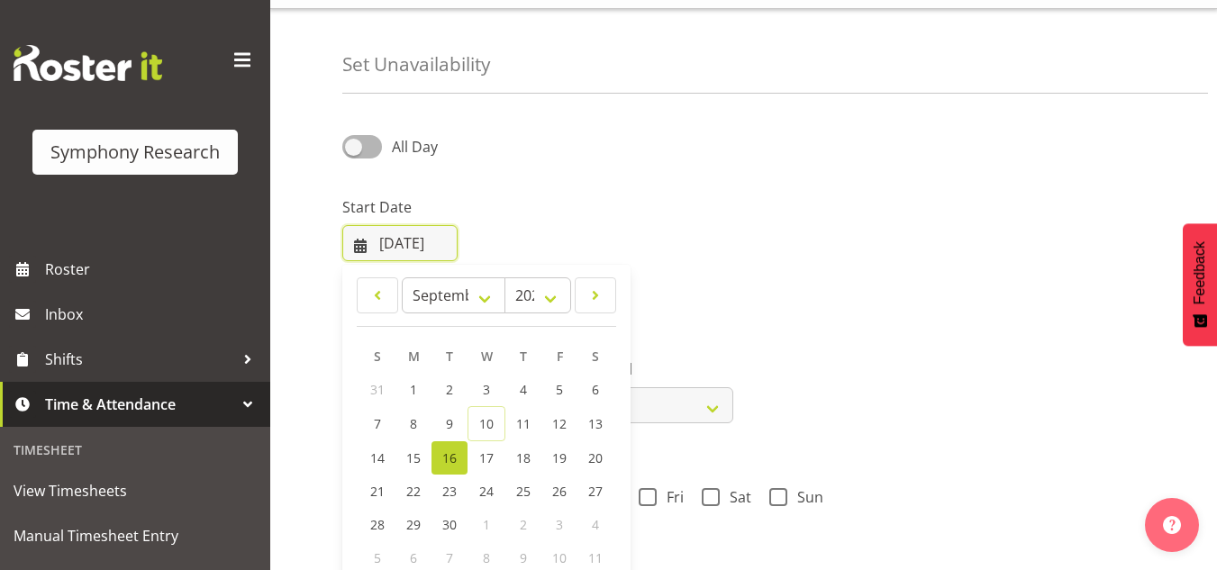
click at [407, 245] on input "16/09/2025" at bounding box center [399, 243] width 115 height 36
click at [594, 211] on div at bounding box center [536, 221] width 137 height 101
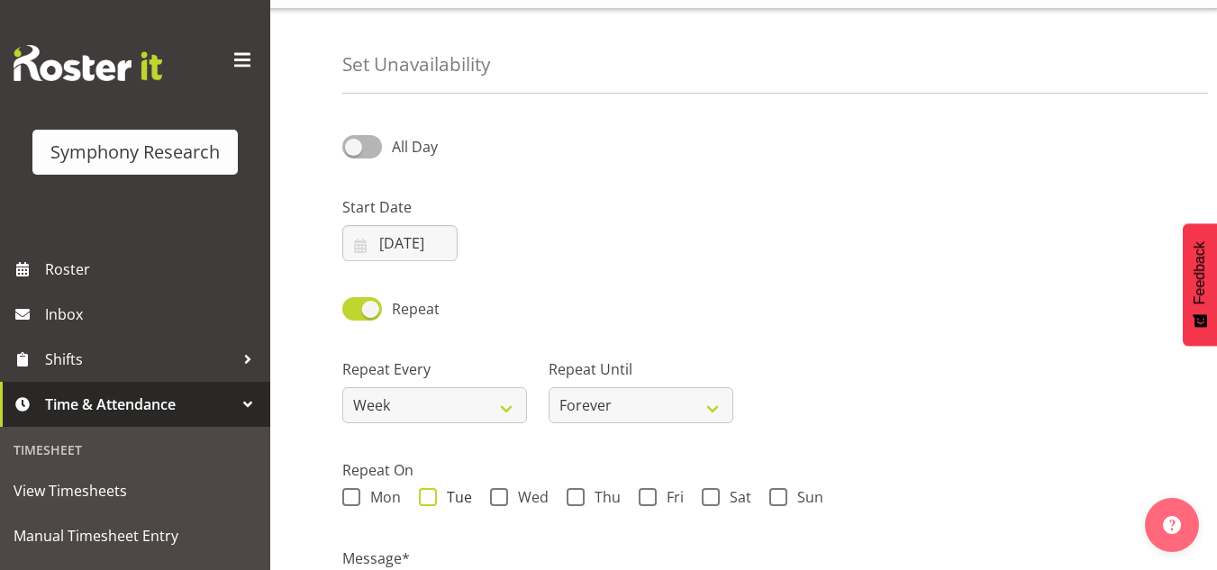
click at [426, 497] on span at bounding box center [428, 497] width 18 height 18
click at [426, 497] on input "Tue" at bounding box center [425, 498] width 12 height 12
checkbox input "true"
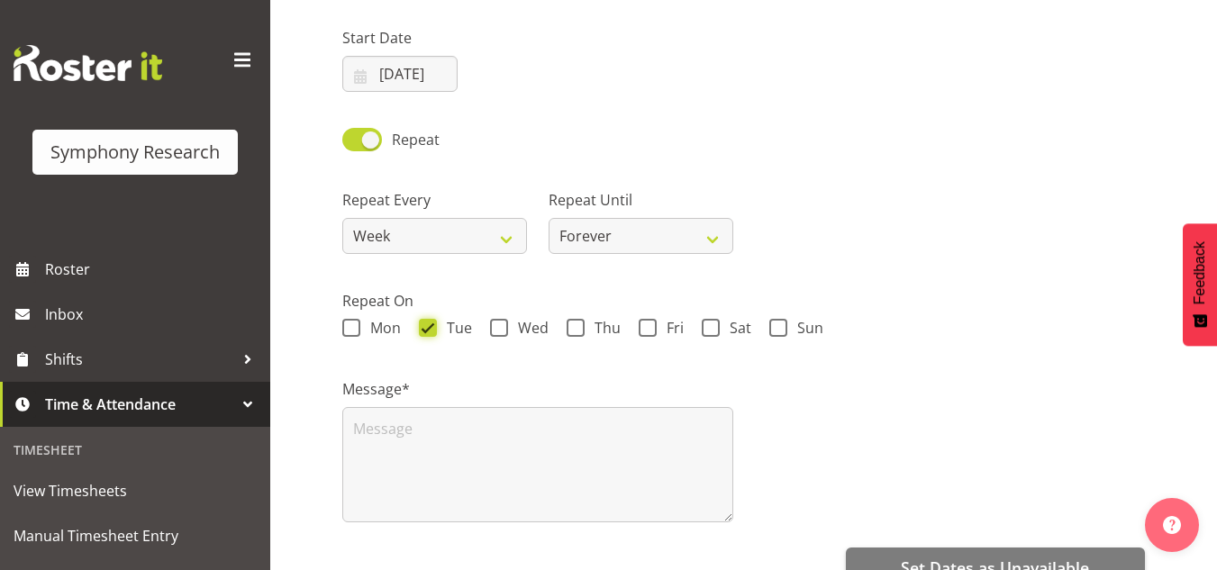
scroll to position [255, 0]
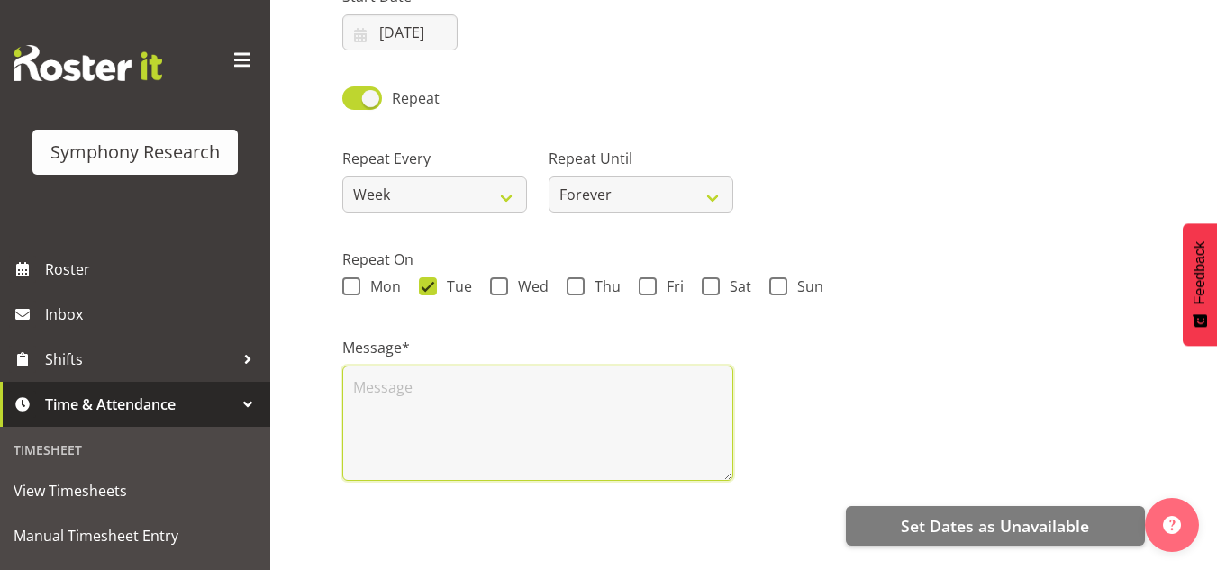
click at [615, 404] on textarea at bounding box center [537, 423] width 391 height 115
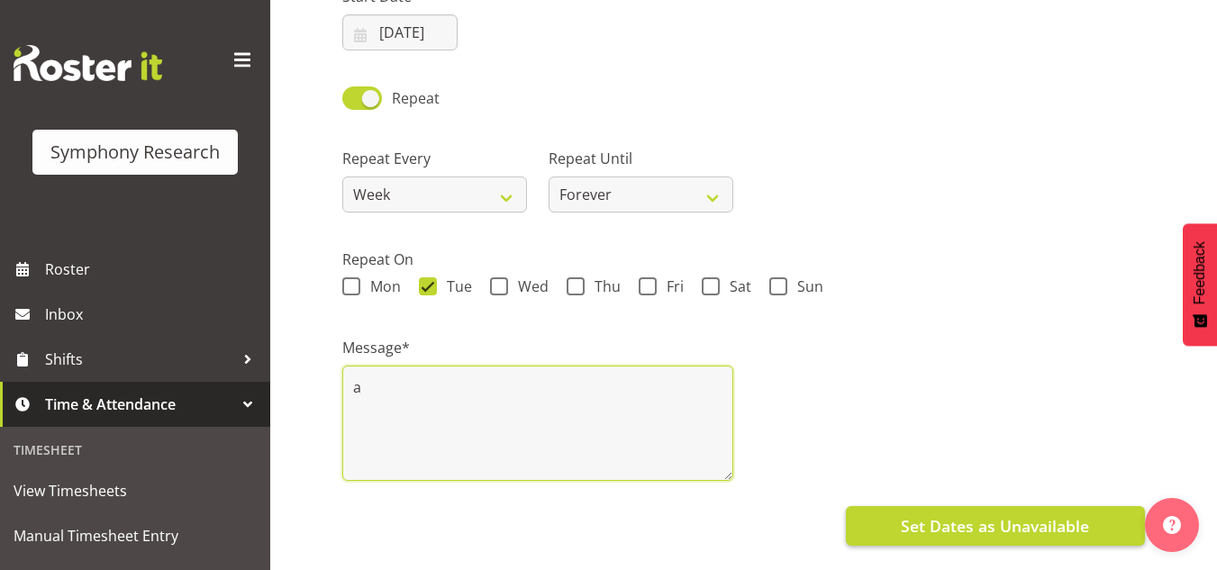
type textarea "a"
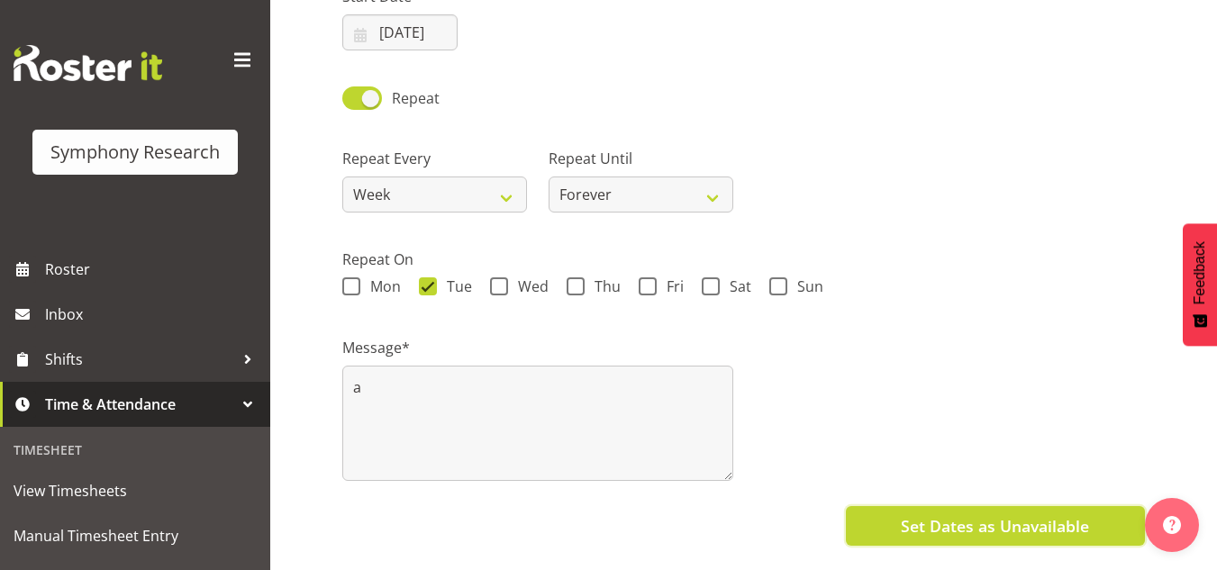
click at [992, 527] on span "Set Dates as Unavailable" at bounding box center [995, 525] width 188 height 23
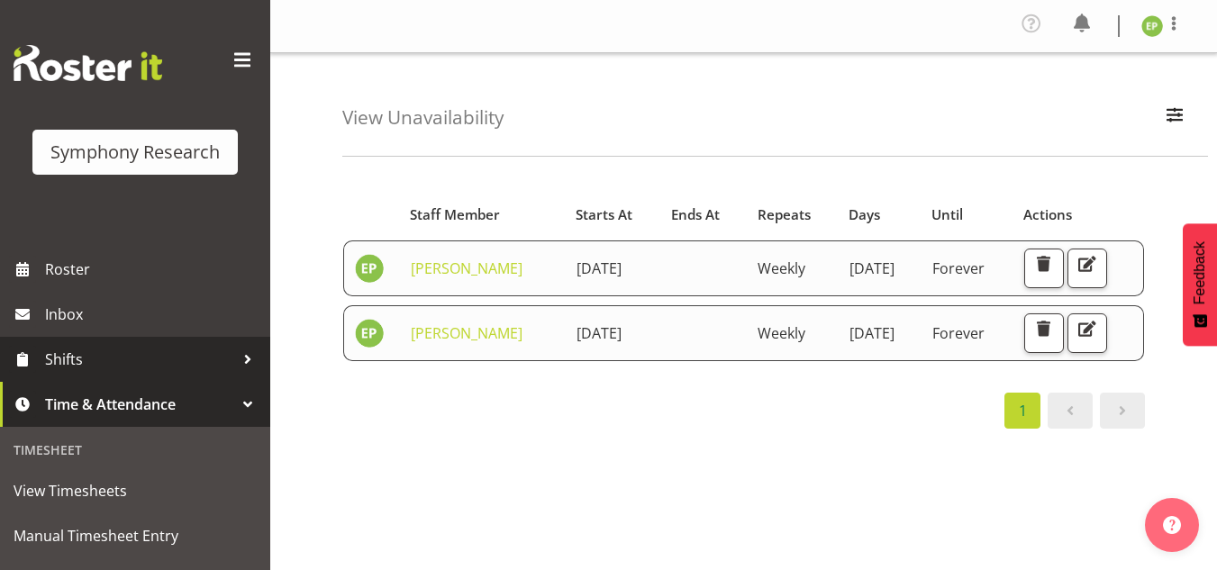
click at [134, 355] on span "Shifts" at bounding box center [139, 359] width 189 height 27
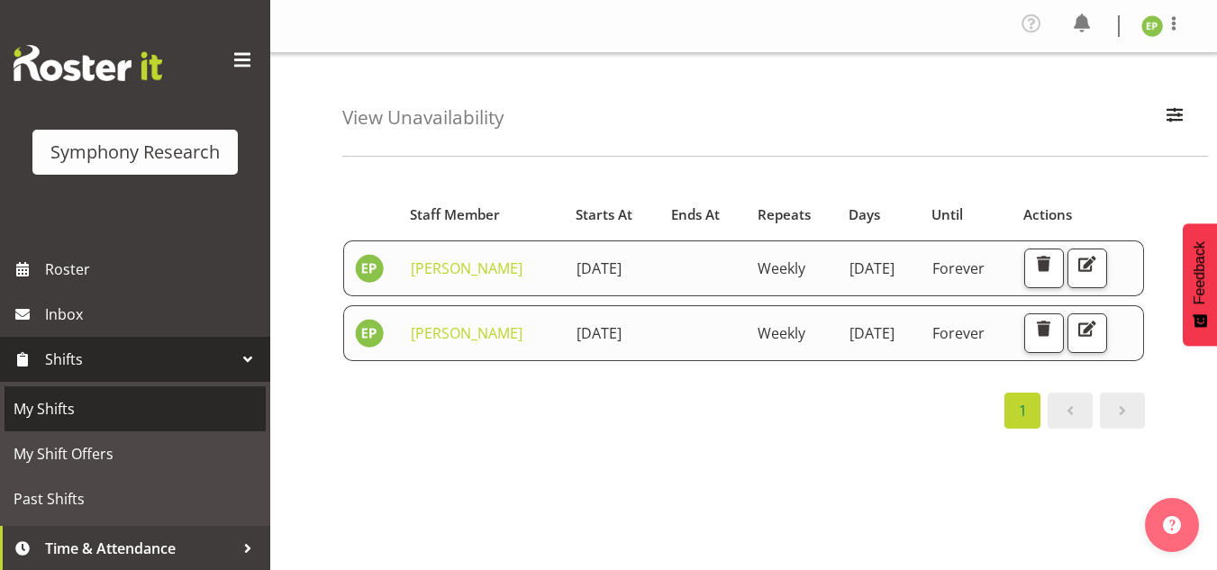
click at [62, 418] on span "My Shifts" at bounding box center [135, 408] width 243 height 27
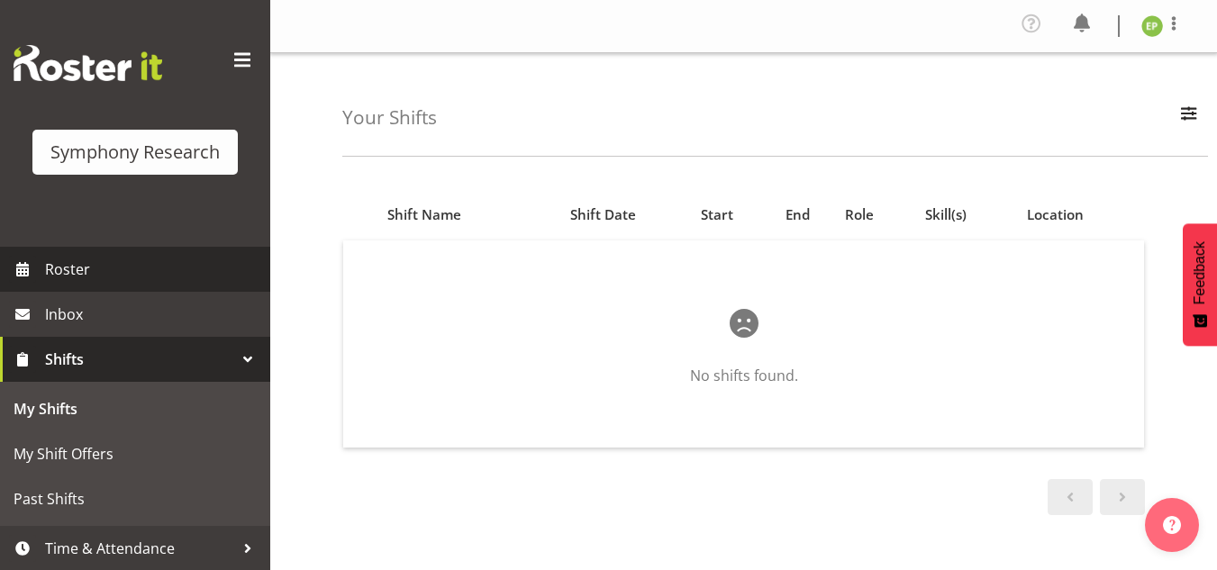
click at [82, 274] on span "Roster" at bounding box center [153, 269] width 216 height 27
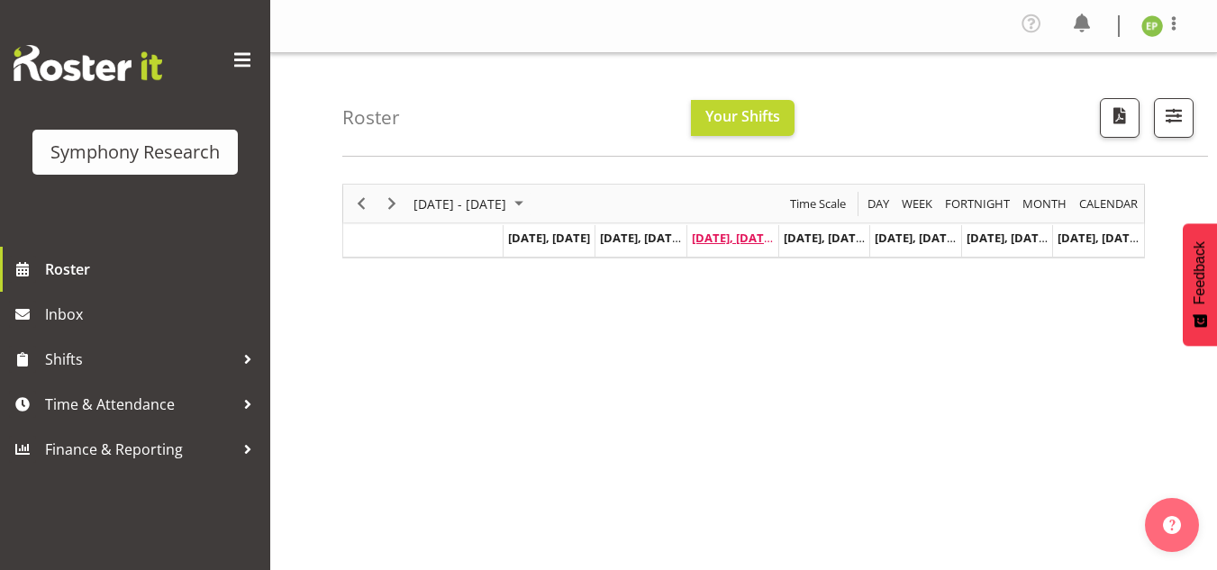
click at [738, 241] on span "Sep 10, Wednesday" at bounding box center [733, 238] width 82 height 16
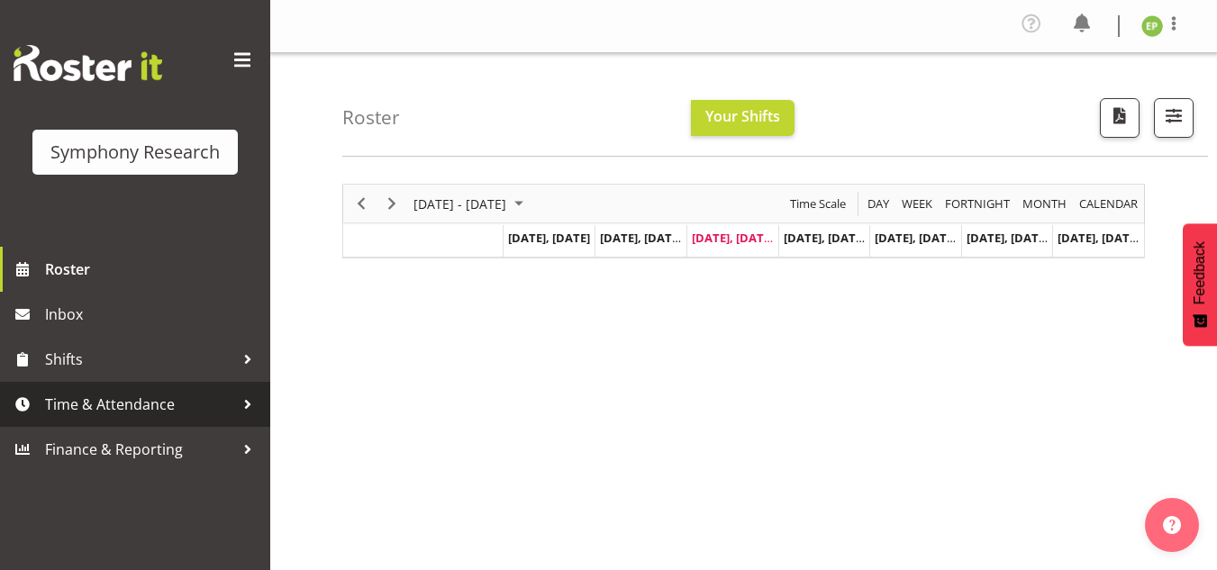
click at [242, 400] on div at bounding box center [247, 404] width 27 height 27
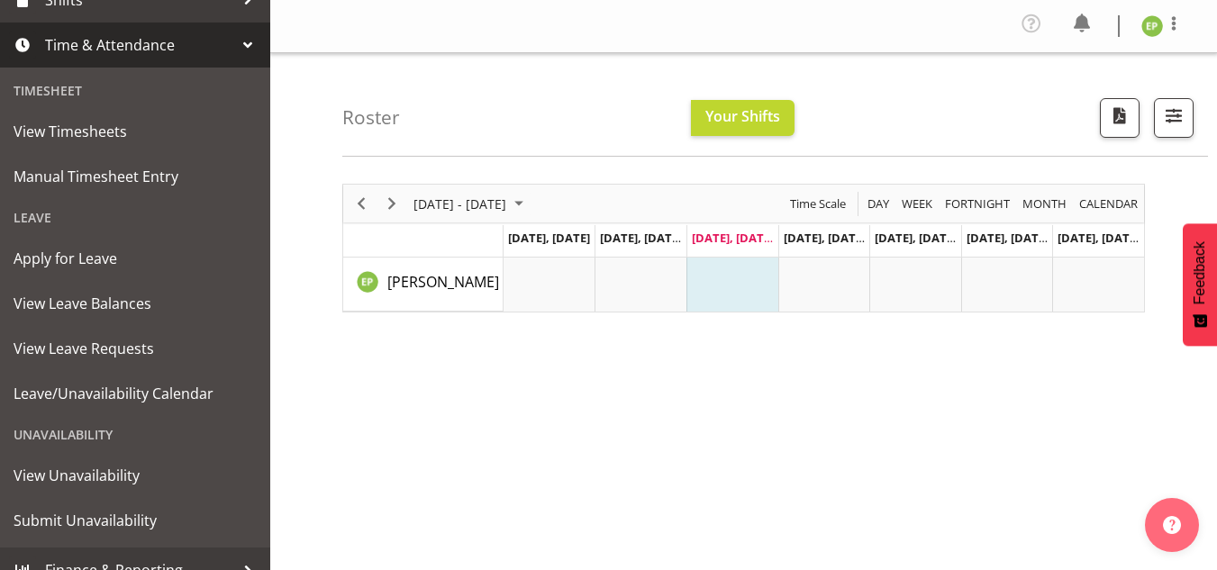
scroll to position [361, 0]
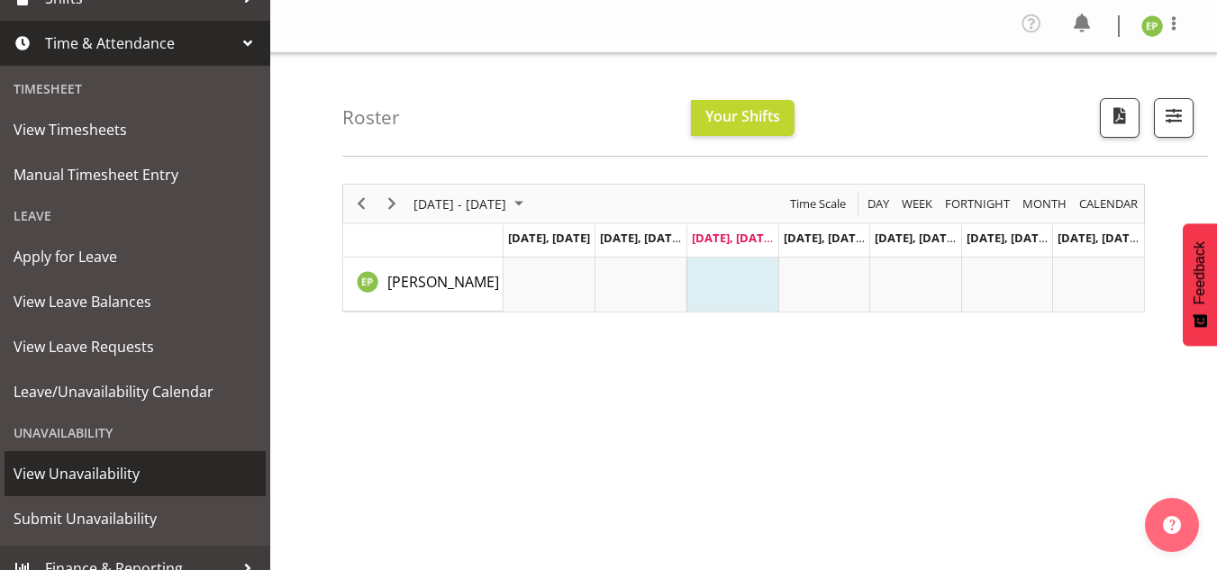
click at [129, 474] on span "View Unavailability" at bounding box center [135, 473] width 243 height 27
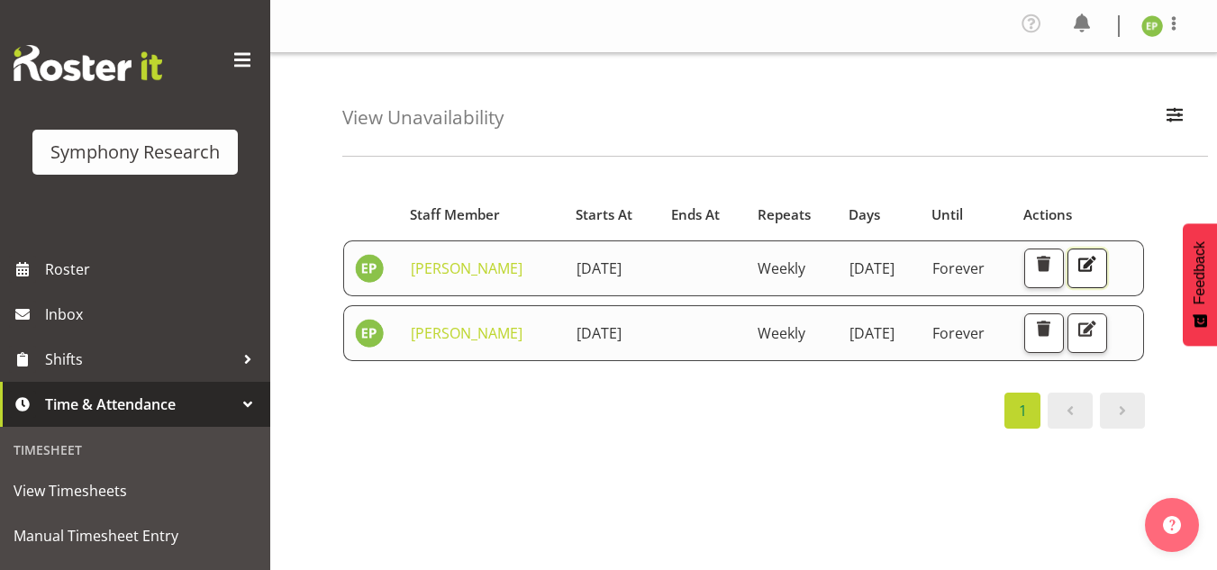
click at [1098, 273] on span "button" at bounding box center [1086, 263] width 23 height 23
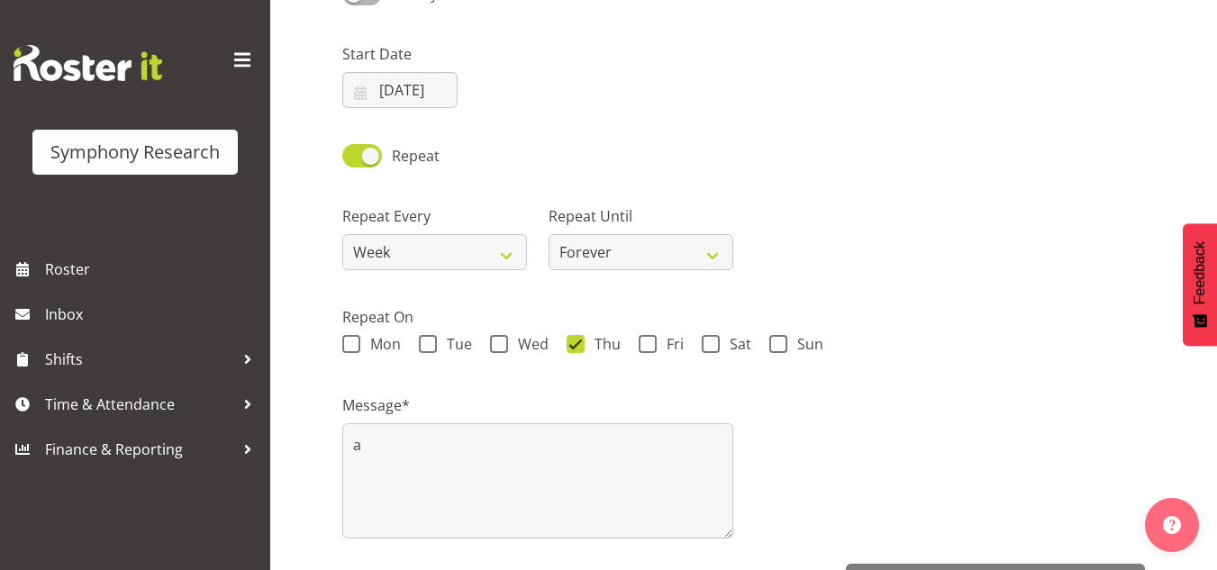
scroll to position [194, 0]
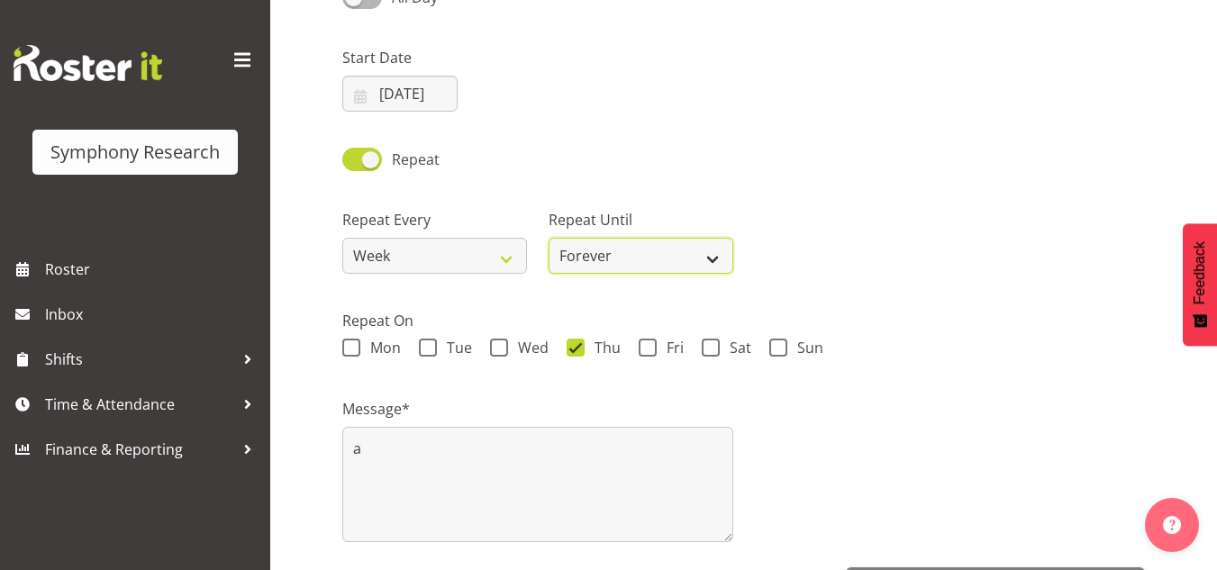
click at [716, 254] on select "Forever On a date" at bounding box center [641, 256] width 185 height 36
select select "date"
click at [549, 238] on select "Forever On a date" at bounding box center [641, 256] width 185 height 36
select select "8"
select select "2025"
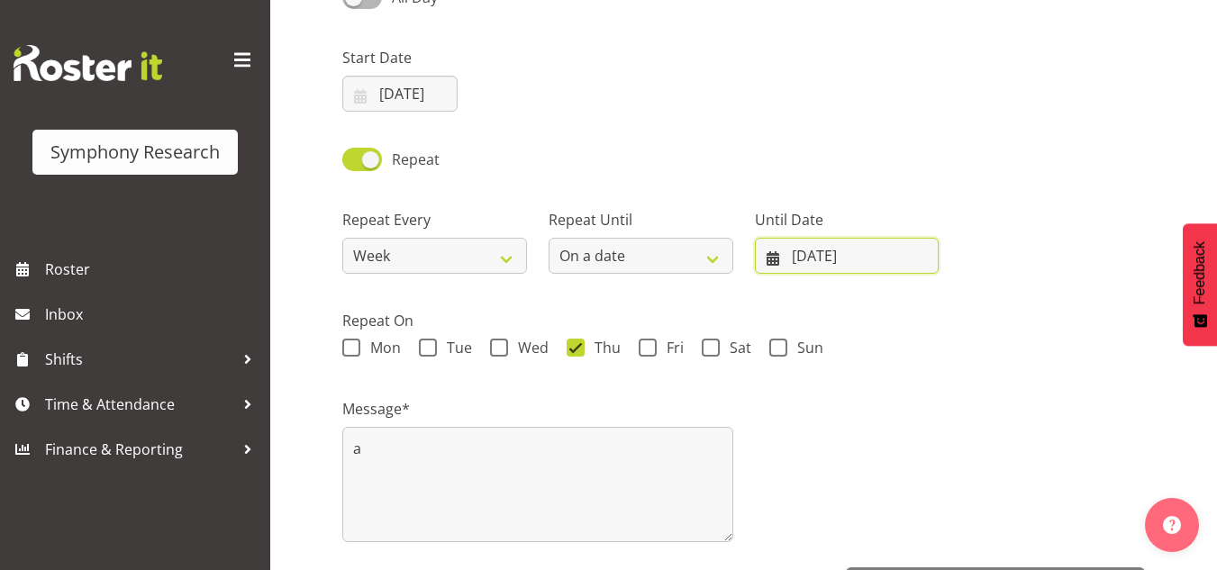
click at [893, 250] on input "[DATE]" at bounding box center [847, 256] width 185 height 36
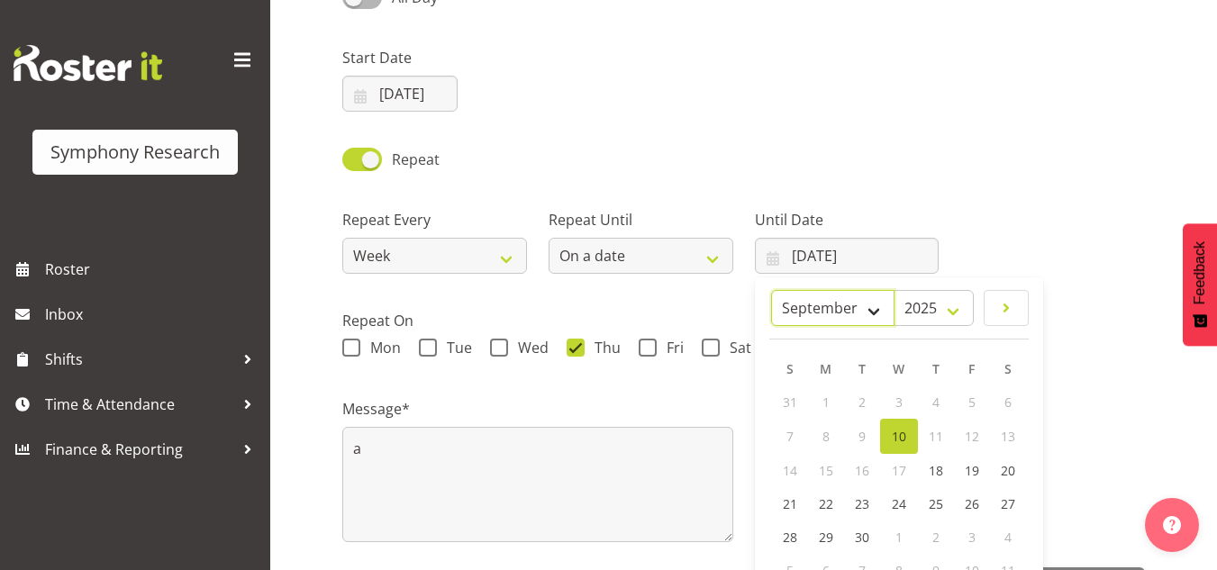
click at [875, 306] on select "January February March April May June July August September October November De…" at bounding box center [832, 308] width 123 height 36
select select "11"
click at [813, 290] on select "January February March April May June July August September October November De…" at bounding box center [832, 308] width 123 height 36
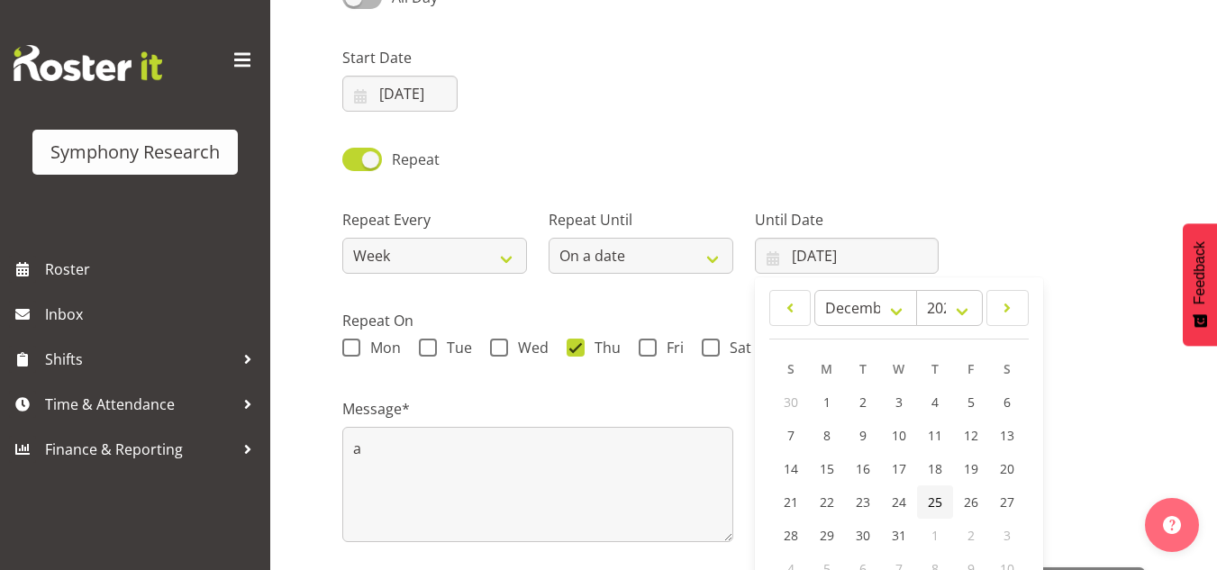
click at [928, 499] on span "25" at bounding box center [935, 502] width 14 height 17
type input "25/12/2025"
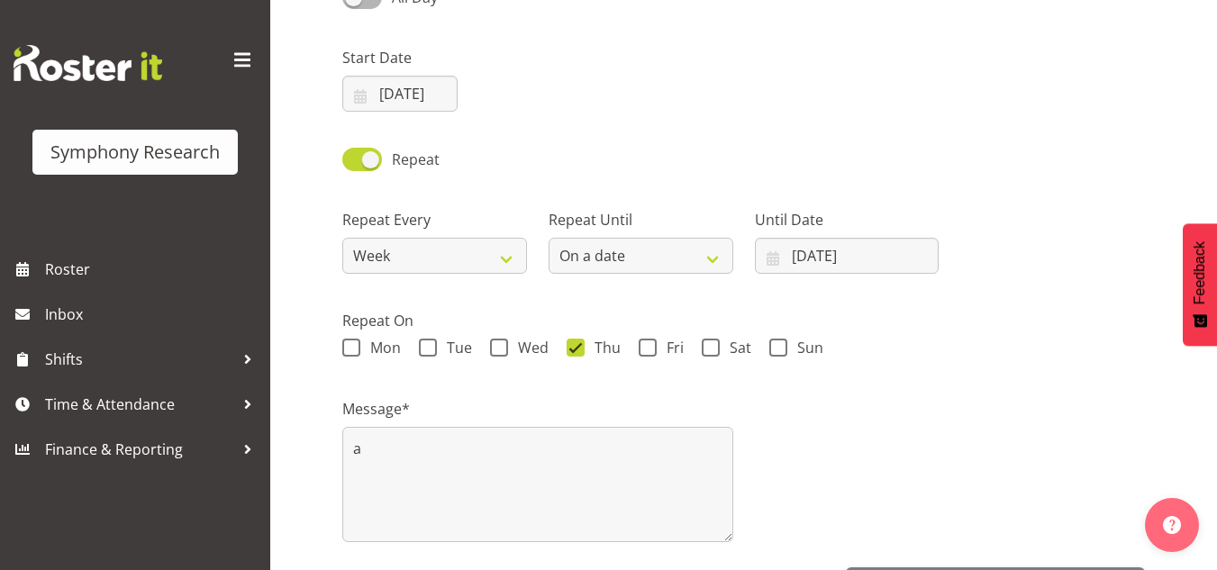
click at [1048, 305] on div "Repeat On Mon Tue Wed Thu Fri Sat Sun" at bounding box center [743, 329] width 824 height 88
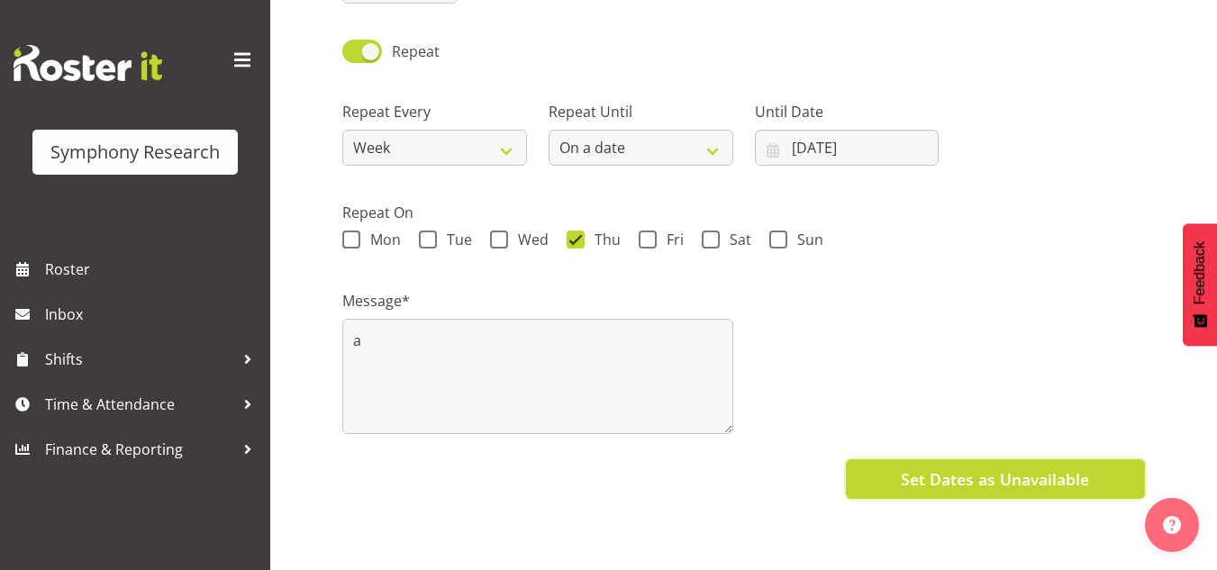
click at [963, 482] on button "Set Dates as Unavailable" at bounding box center [995, 479] width 299 height 40
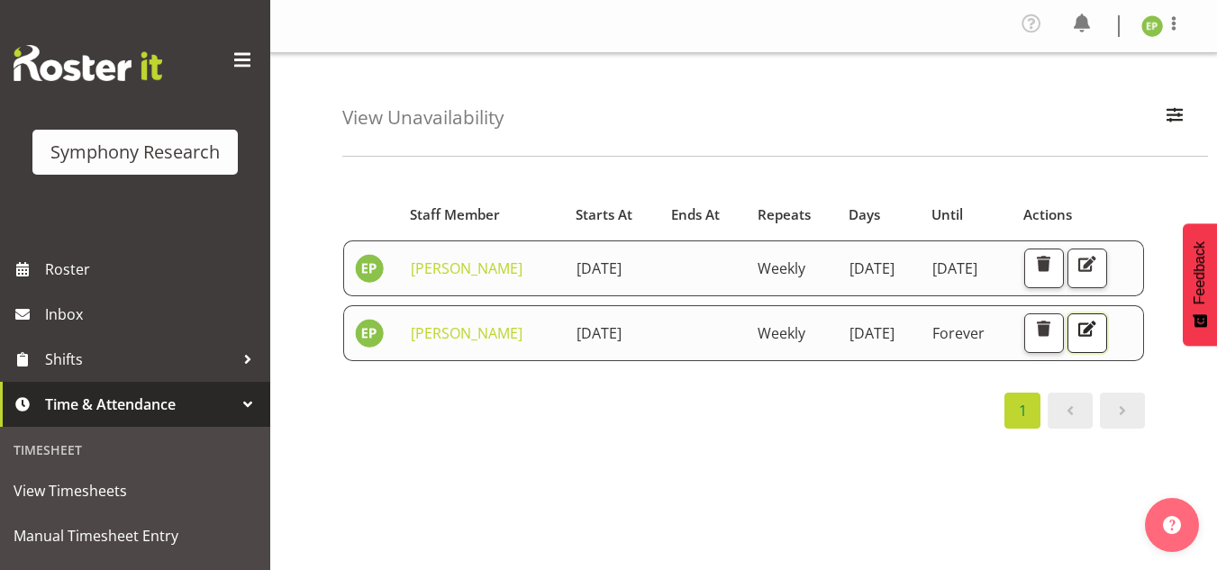
click at [1075, 340] on span "button" at bounding box center [1086, 328] width 23 height 23
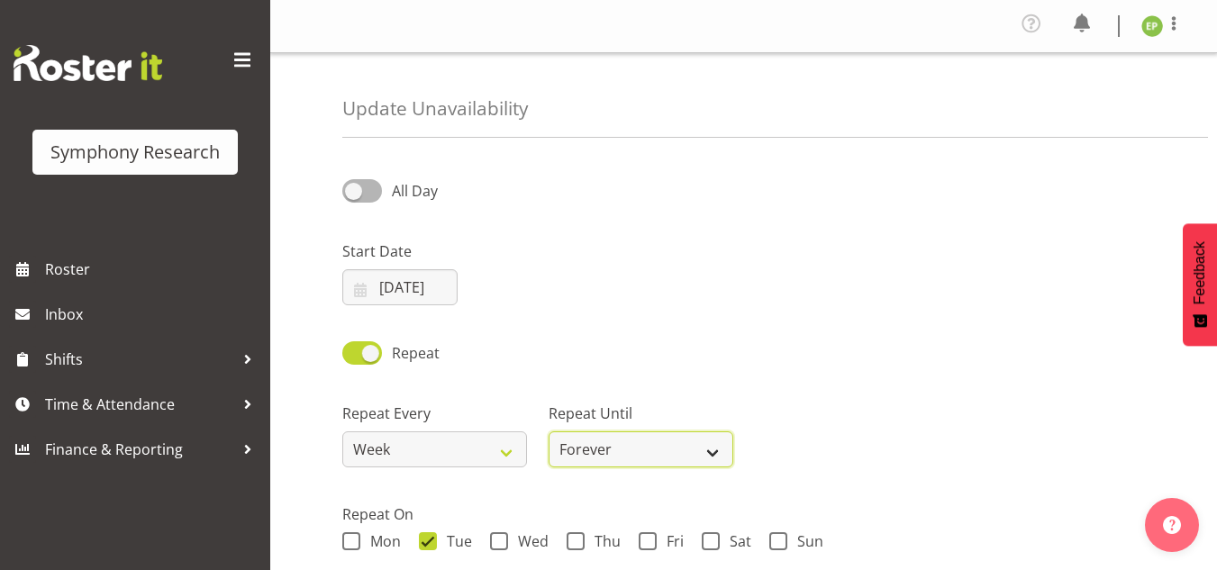
click at [709, 449] on select "Forever On a date" at bounding box center [641, 449] width 185 height 36
select select "date"
click at [549, 431] on select "Forever On a date" at bounding box center [641, 449] width 185 height 36
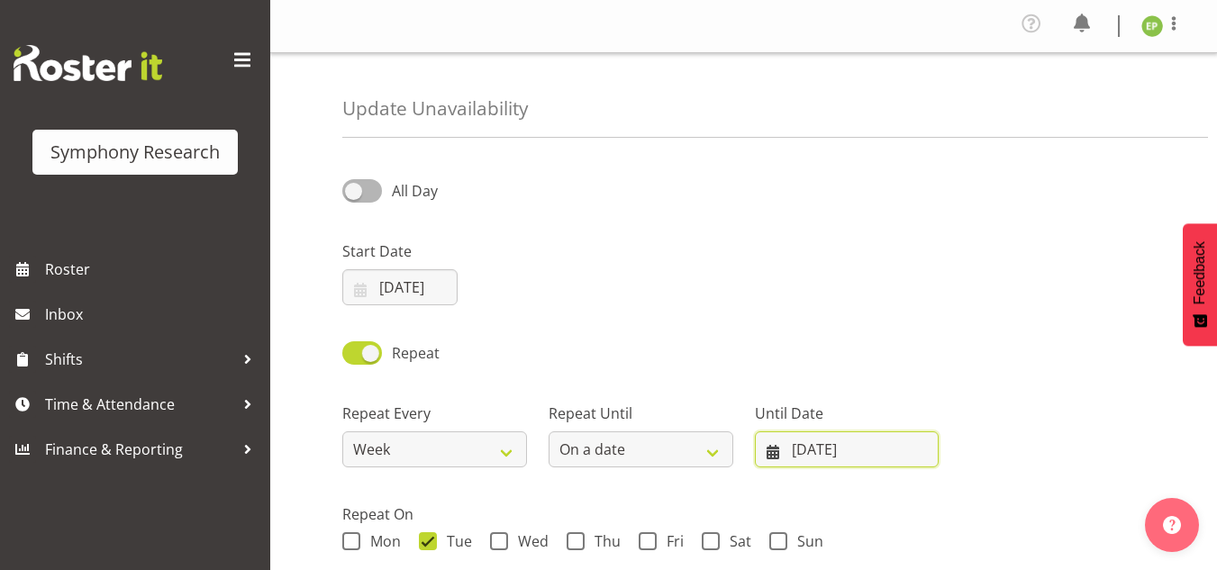
click at [846, 447] on input "[DATE]" at bounding box center [847, 449] width 185 height 36
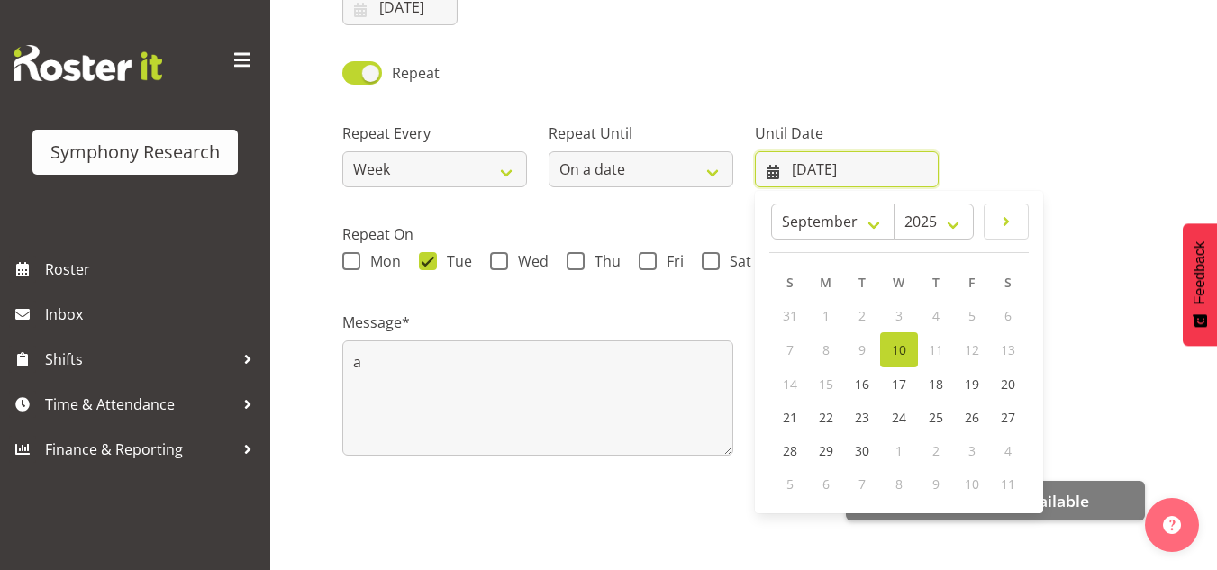
scroll to position [283, 0]
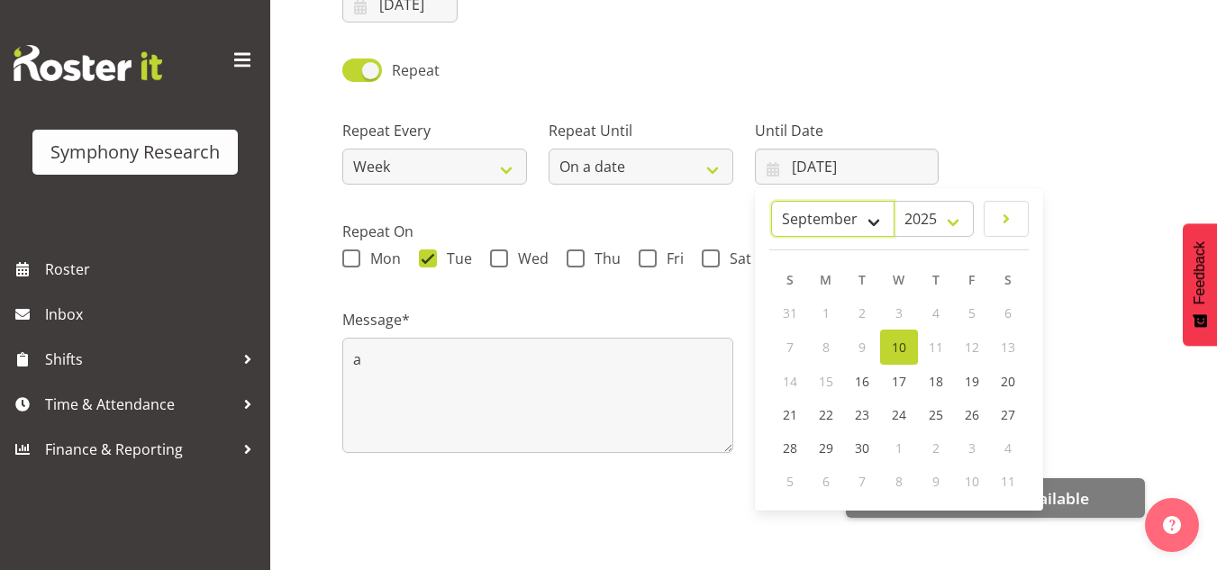
click at [873, 219] on select "January February March April May June July August September October November De…" at bounding box center [832, 219] width 123 height 36
select select "11"
click at [813, 201] on select "January February March April May June July August September October November De…" at bounding box center [832, 219] width 123 height 36
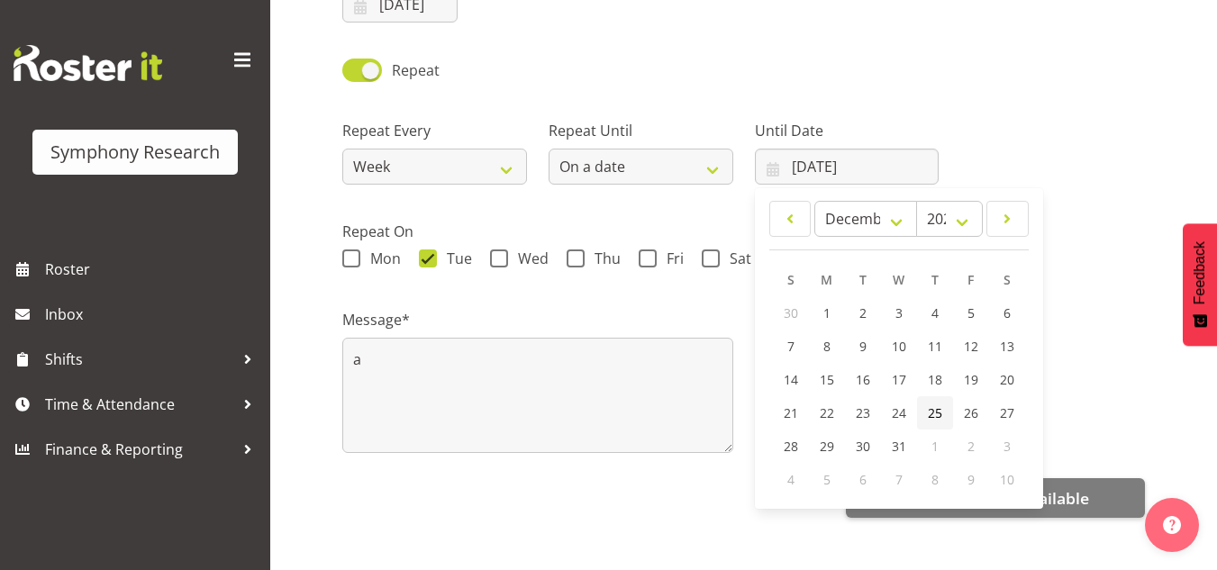
click at [937, 412] on span "25" at bounding box center [935, 412] width 14 height 17
type input "[DATE]"
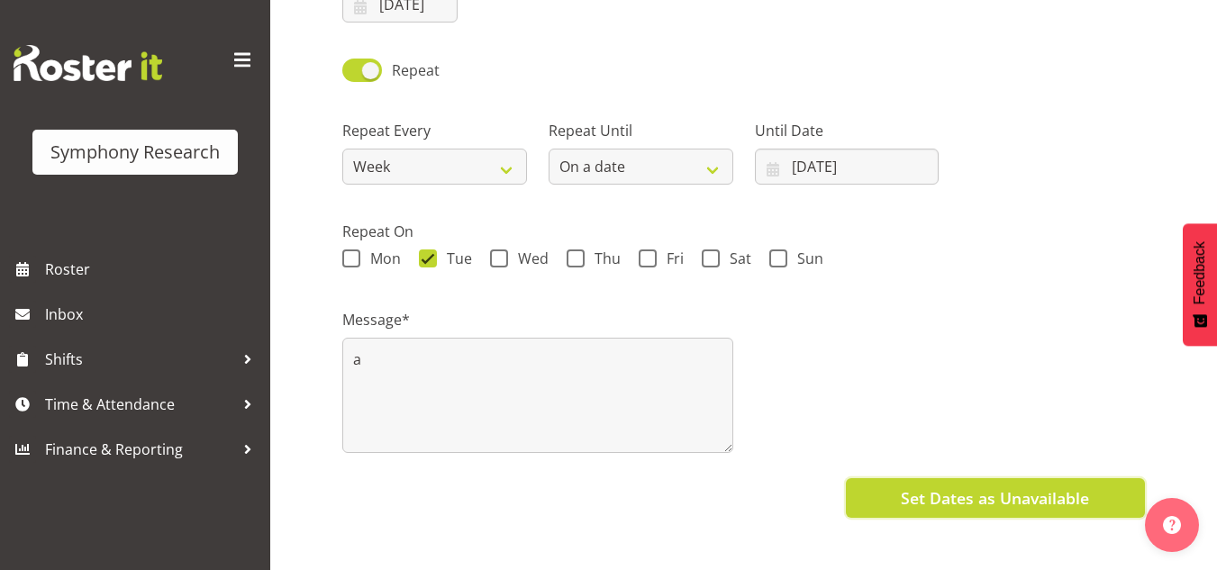
click at [1066, 496] on span "Set Dates as Unavailable" at bounding box center [995, 497] width 188 height 23
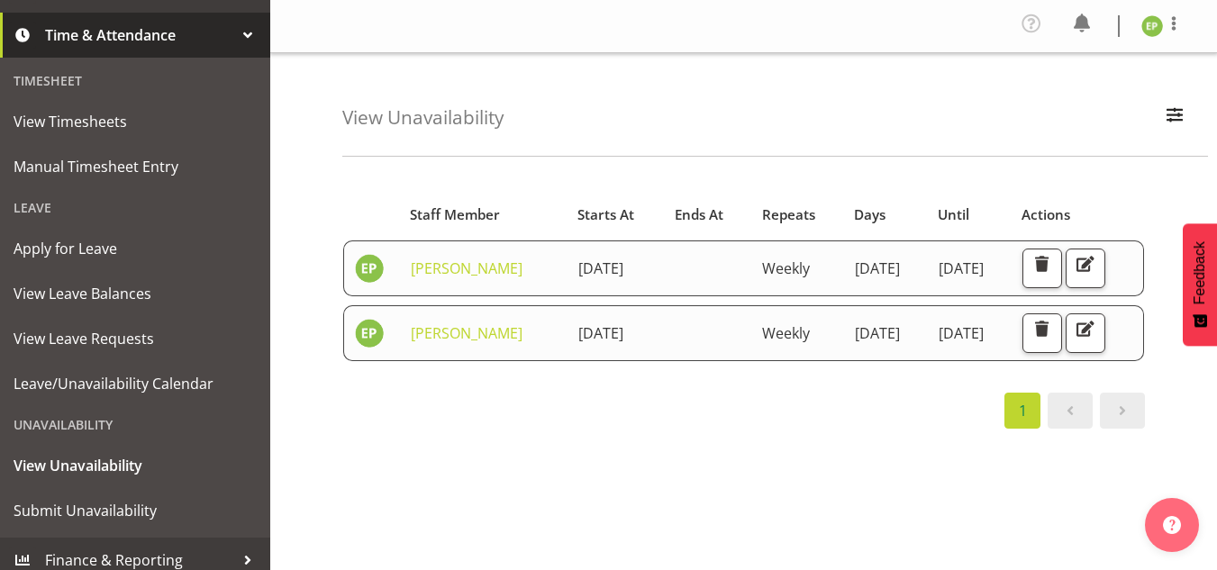
scroll to position [372, 0]
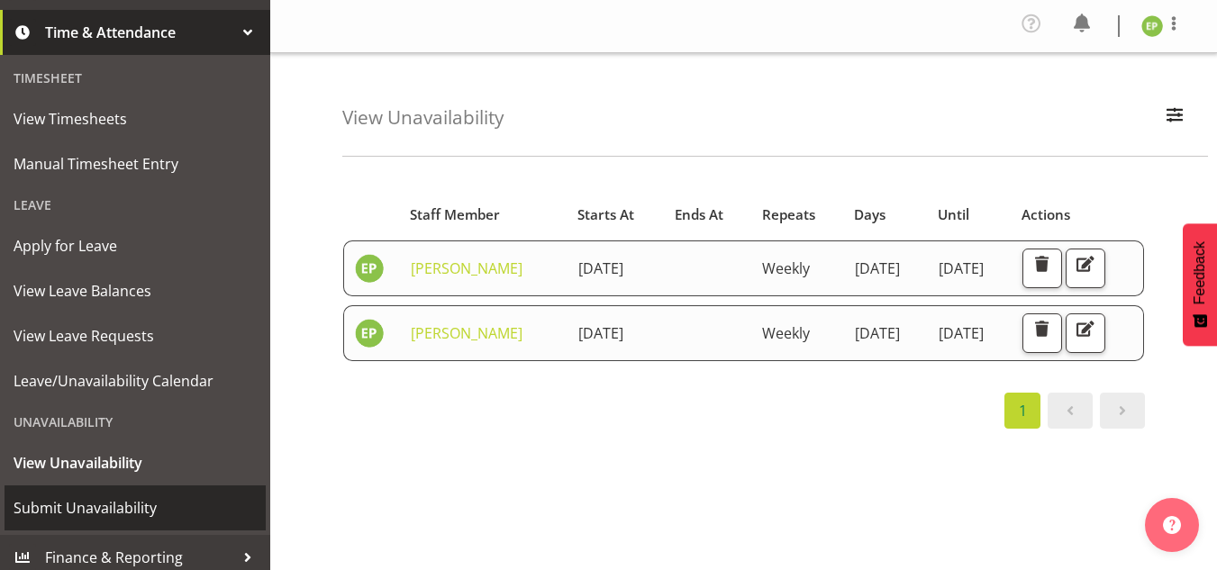
click at [142, 500] on span "Submit Unavailability" at bounding box center [135, 508] width 243 height 27
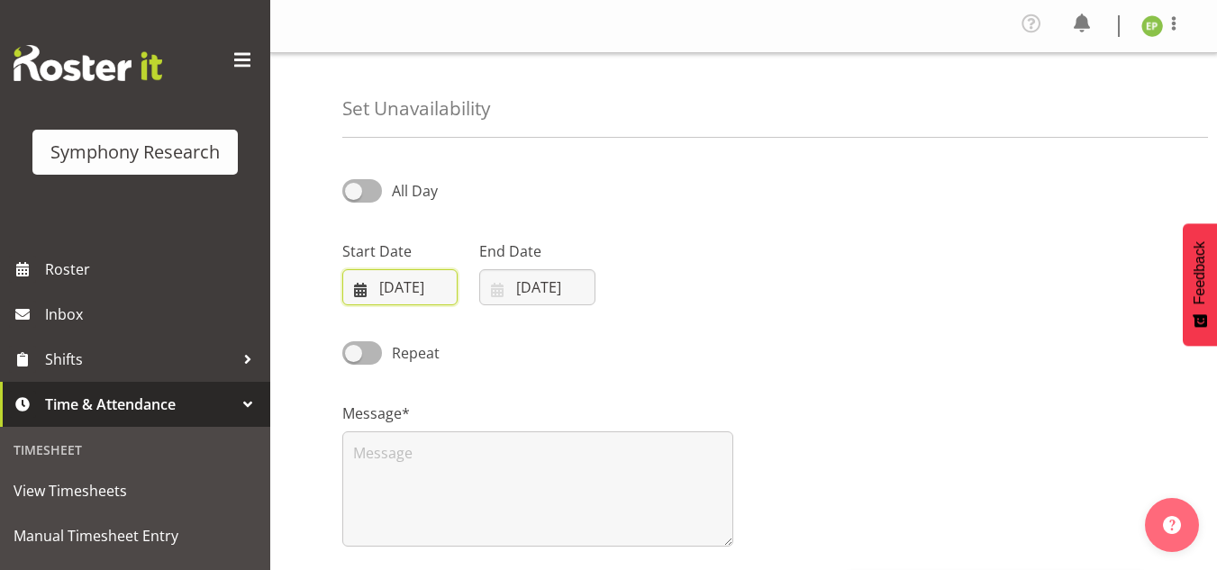
click at [427, 284] on input "[DATE]" at bounding box center [399, 287] width 115 height 36
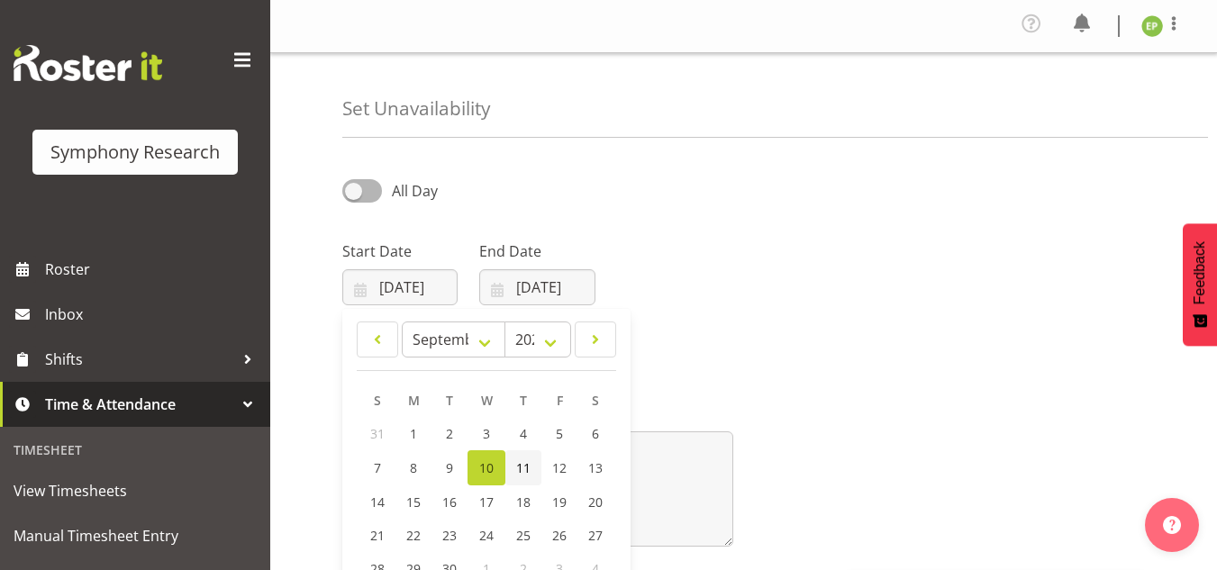
click at [528, 462] on span "11" at bounding box center [523, 467] width 14 height 17
type input "[DATE]"
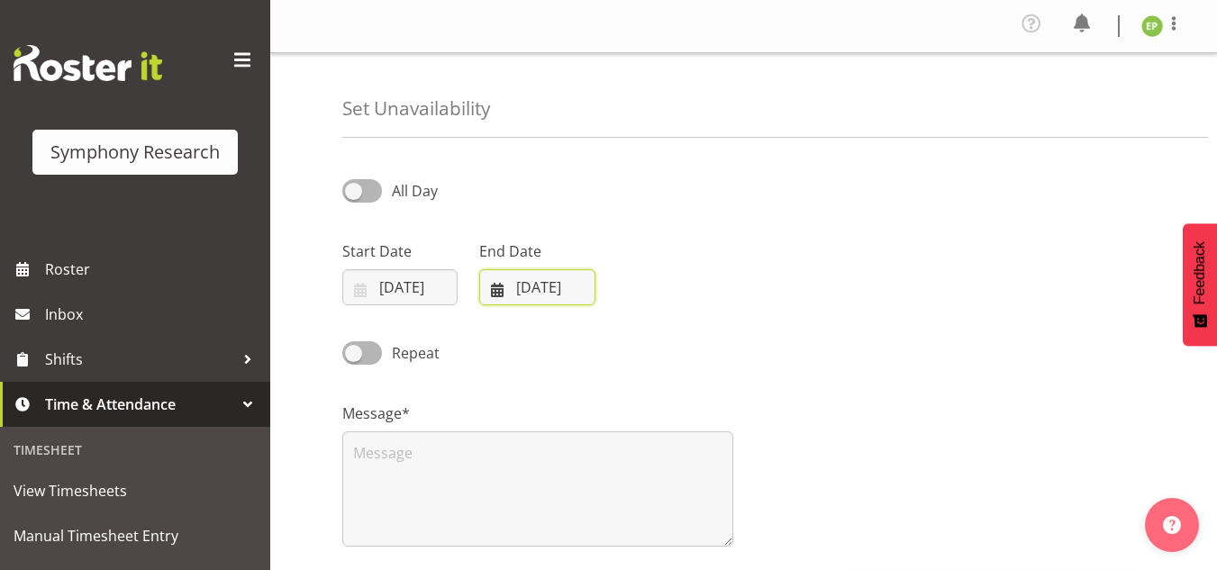
click at [544, 281] on input "[DATE]" at bounding box center [536, 287] width 115 height 36
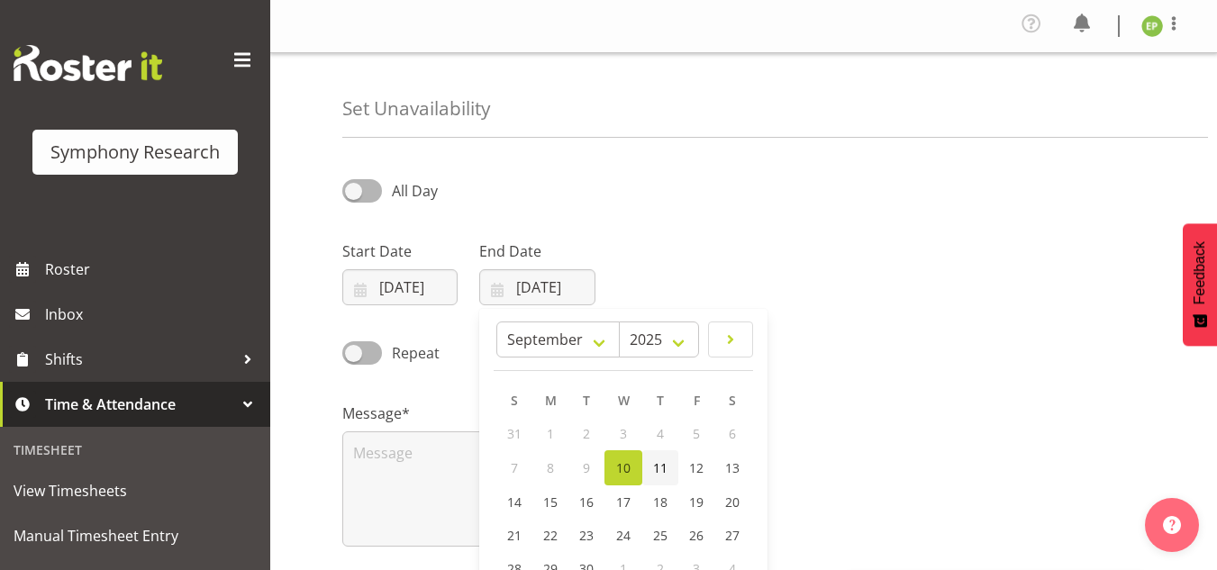
click at [663, 471] on span "11" at bounding box center [660, 467] width 14 height 17
type input "[DATE]"
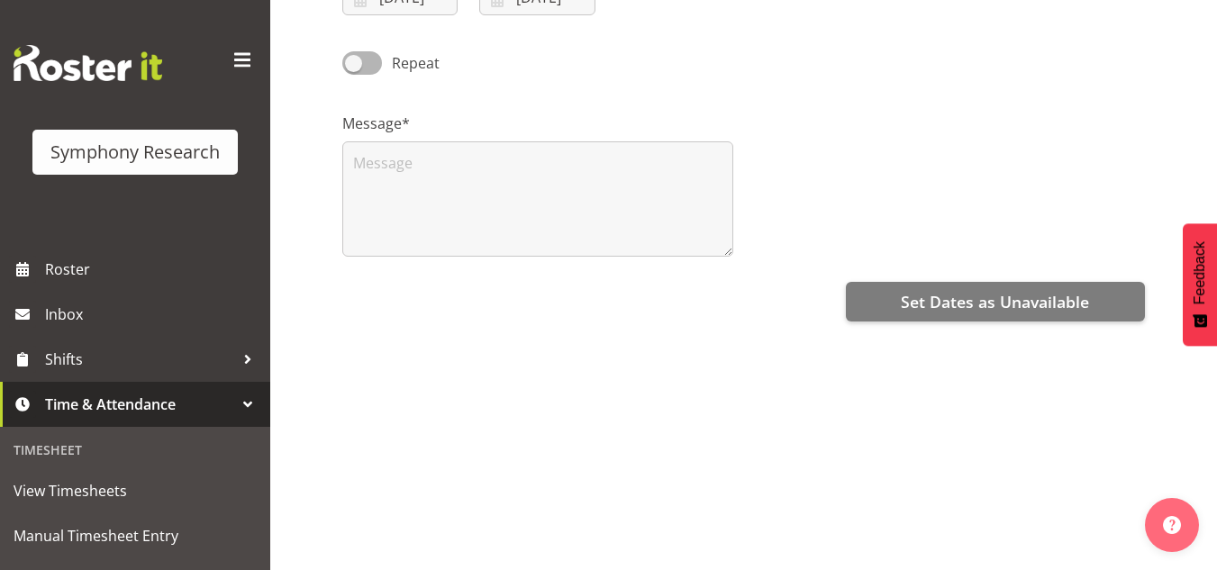
scroll to position [292, 0]
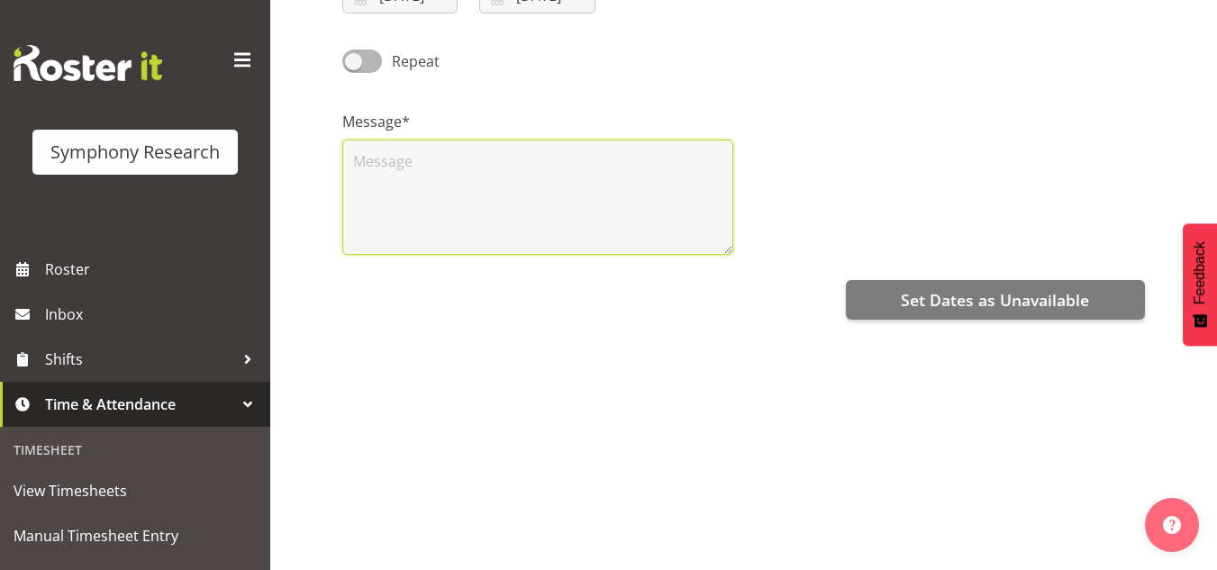
click at [607, 195] on textarea at bounding box center [537, 197] width 391 height 115
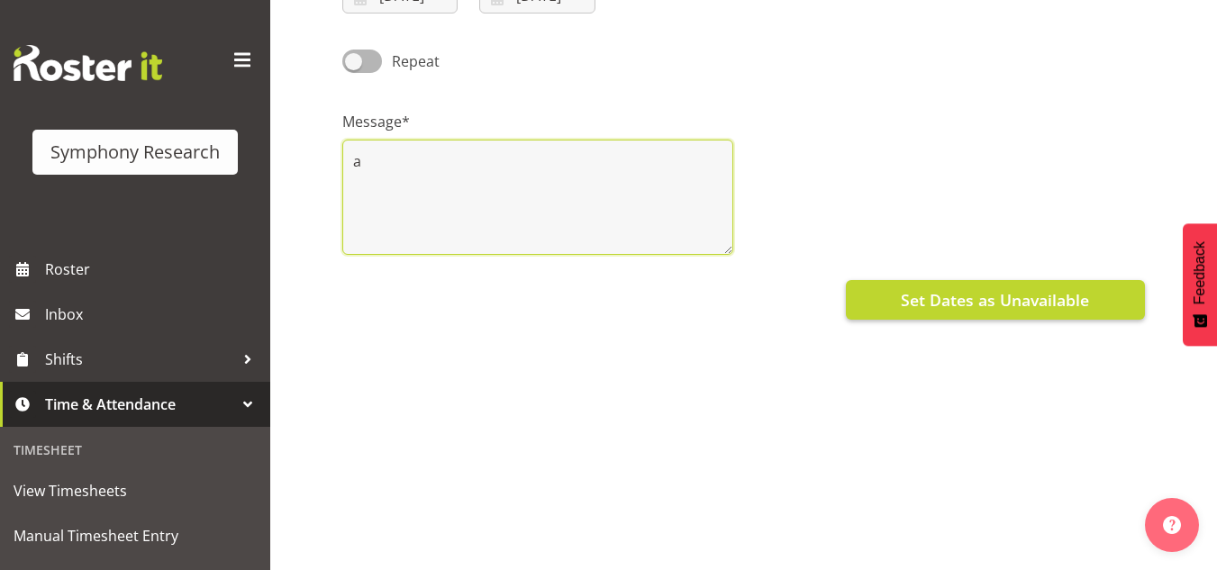
type textarea "a"
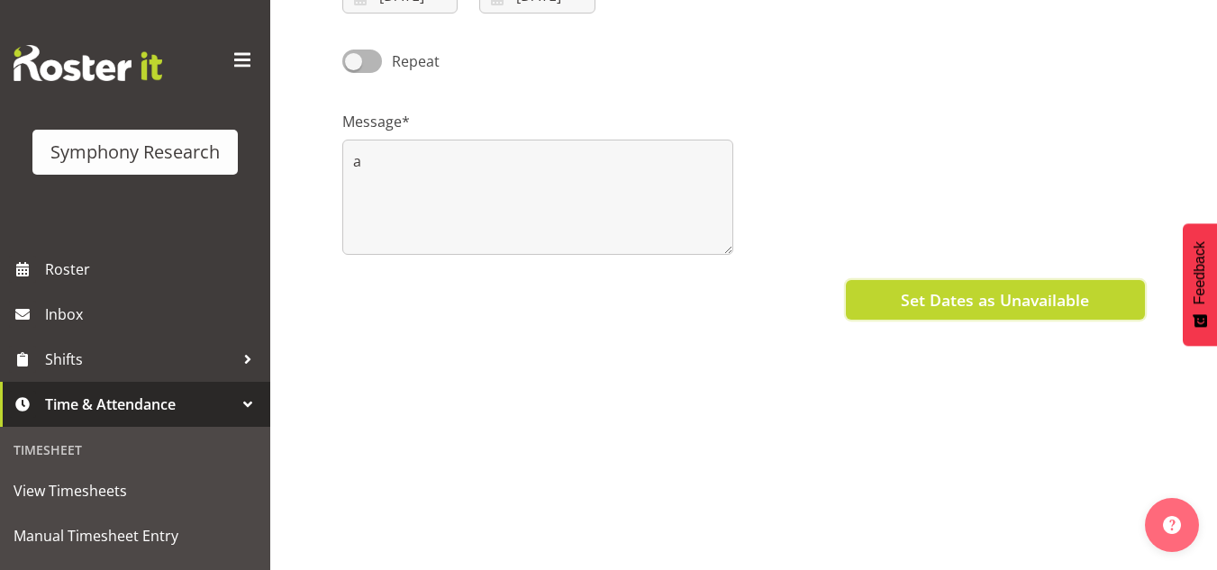
click at [1009, 295] on span "Set Dates as Unavailable" at bounding box center [995, 299] width 188 height 23
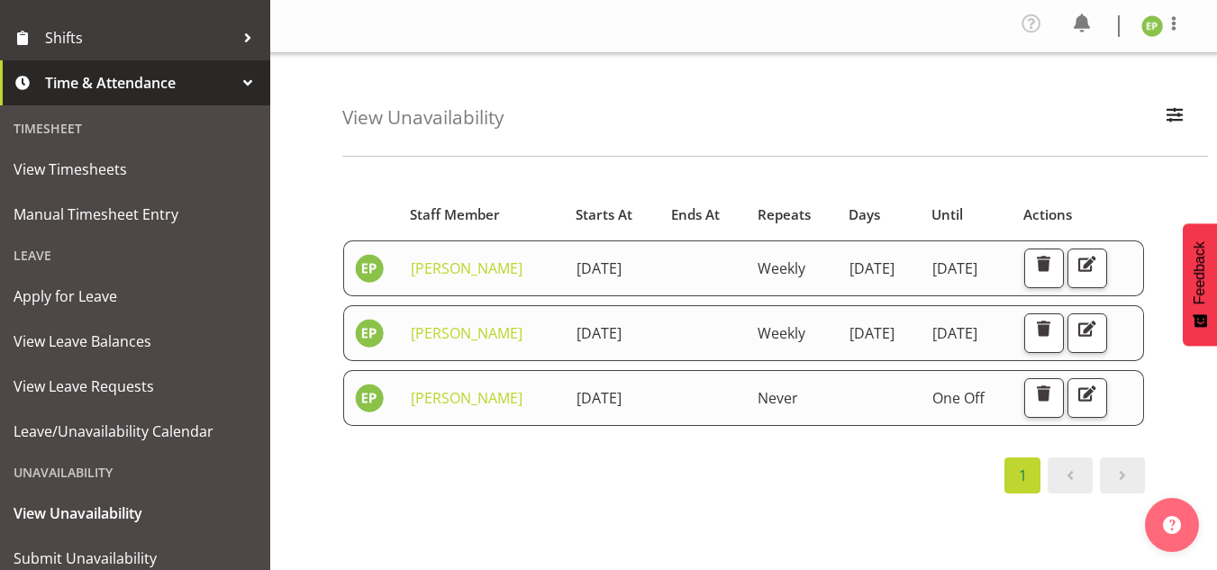
scroll to position [382, 0]
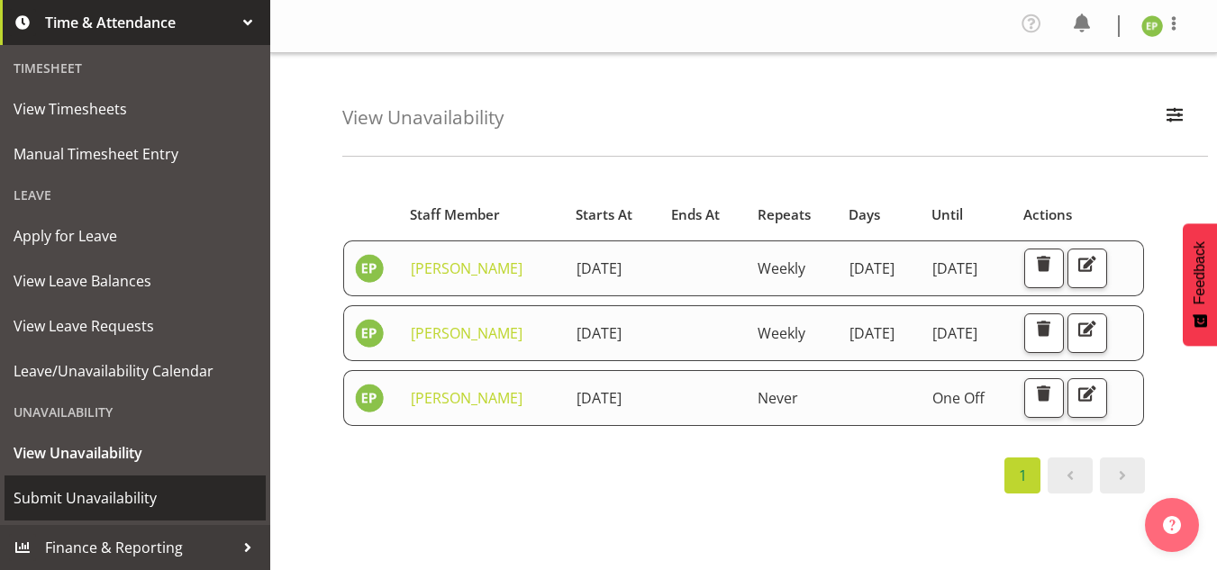
click at [123, 492] on span "Submit Unavailability" at bounding box center [135, 498] width 243 height 27
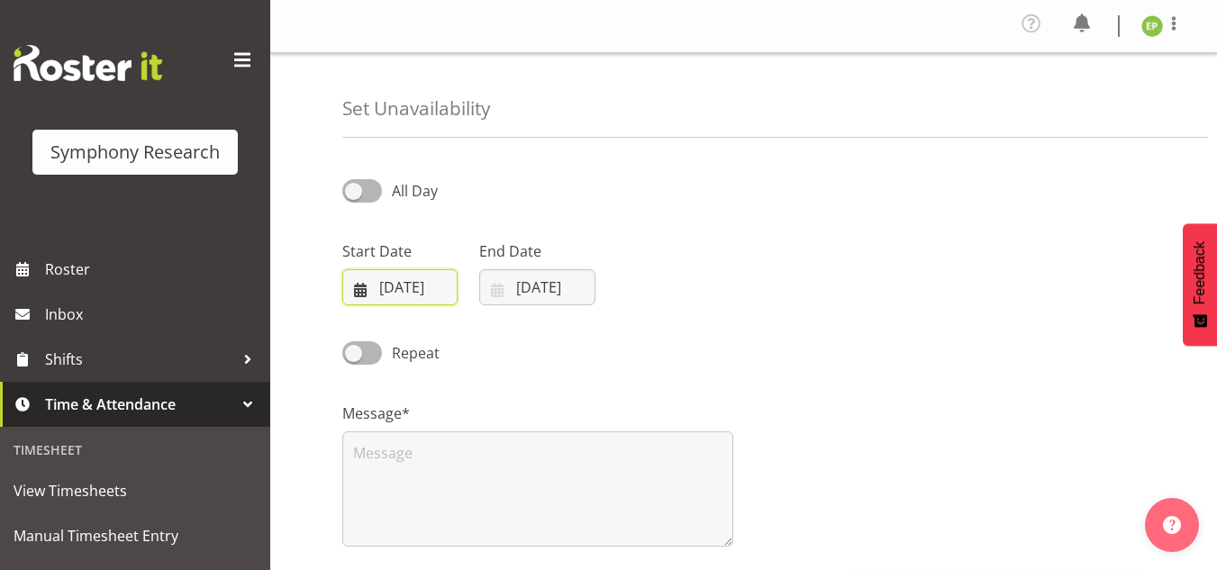
click at [414, 285] on input "[DATE]" at bounding box center [399, 287] width 115 height 36
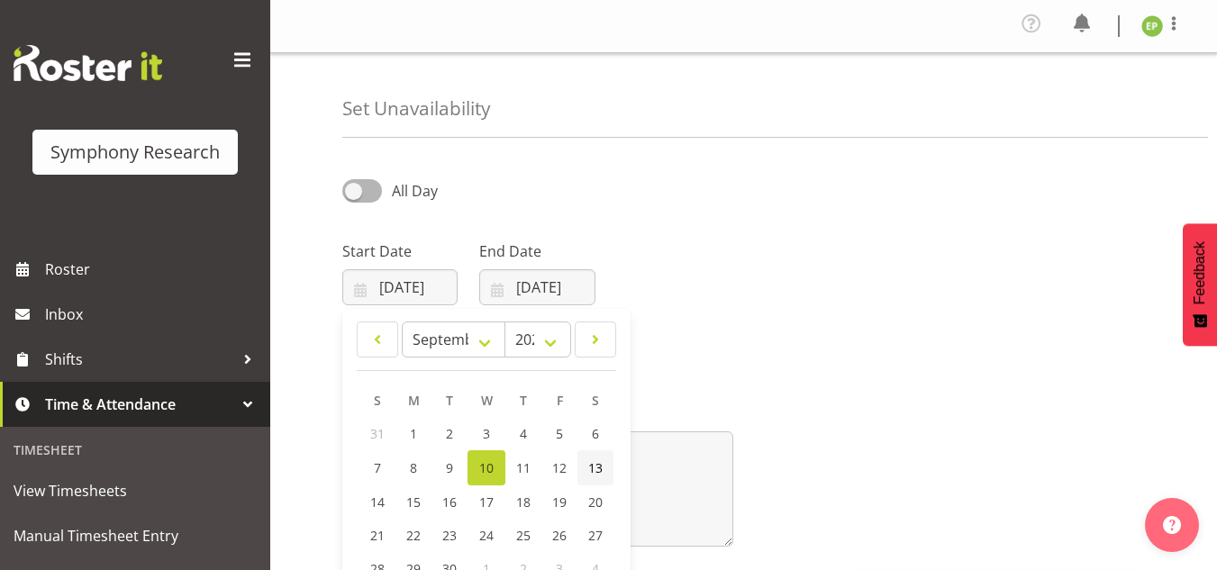
click at [597, 467] on span "13" at bounding box center [595, 467] width 14 height 17
type input "[DATE]"
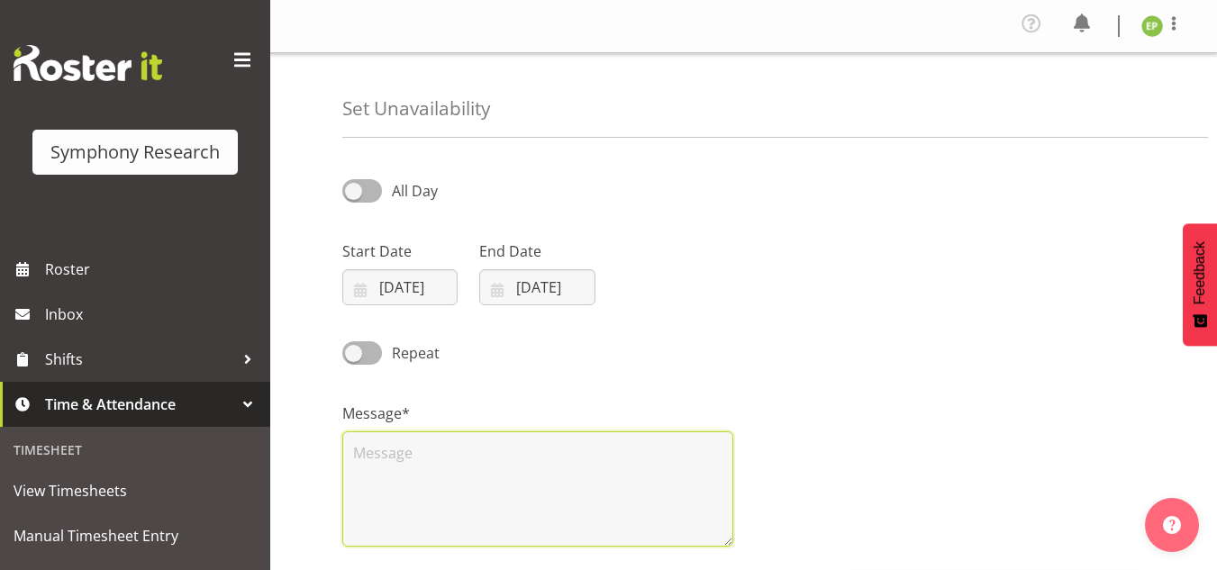
click at [470, 450] on textarea at bounding box center [537, 488] width 391 height 115
type textarea "a"
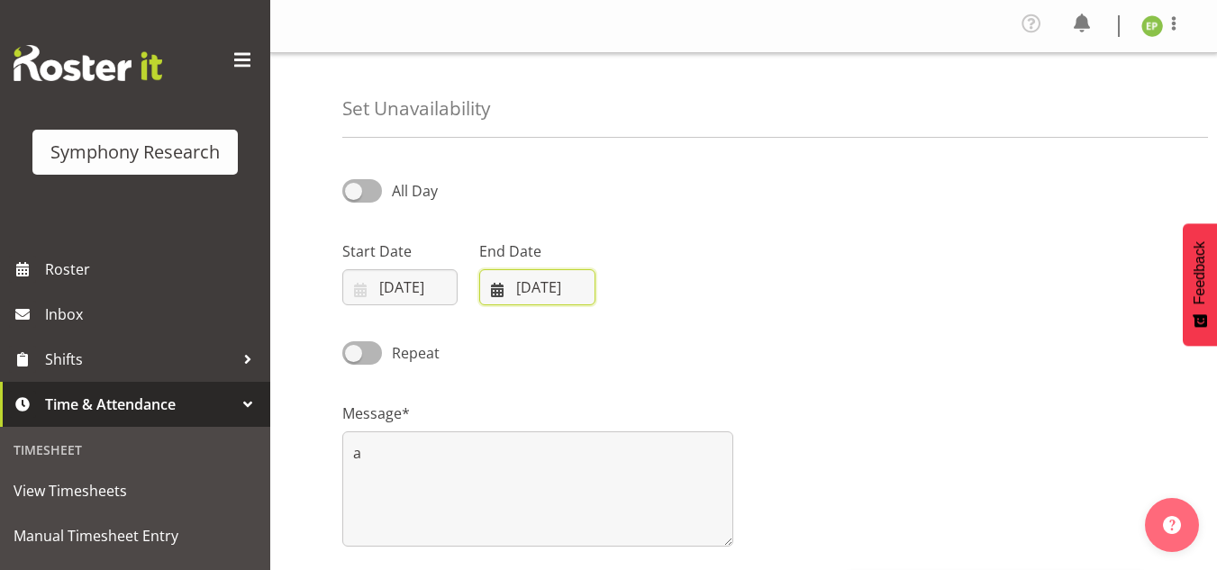
click at [539, 288] on input "[DATE]" at bounding box center [536, 287] width 115 height 36
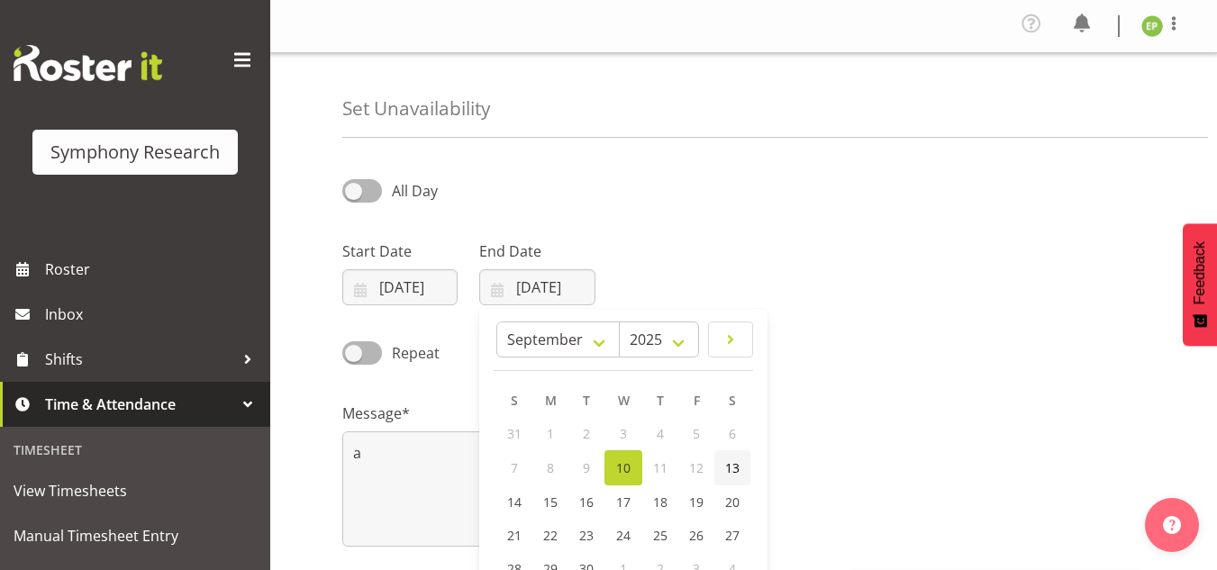
click at [729, 468] on span "13" at bounding box center [732, 467] width 14 height 17
type input "[DATE]"
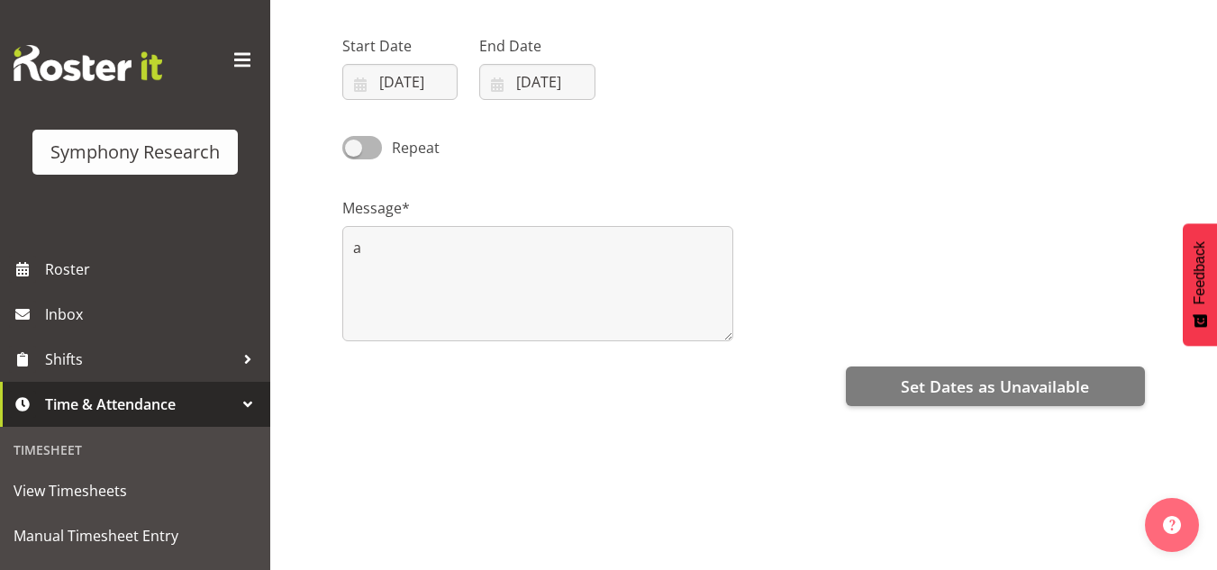
scroll to position [218, 0]
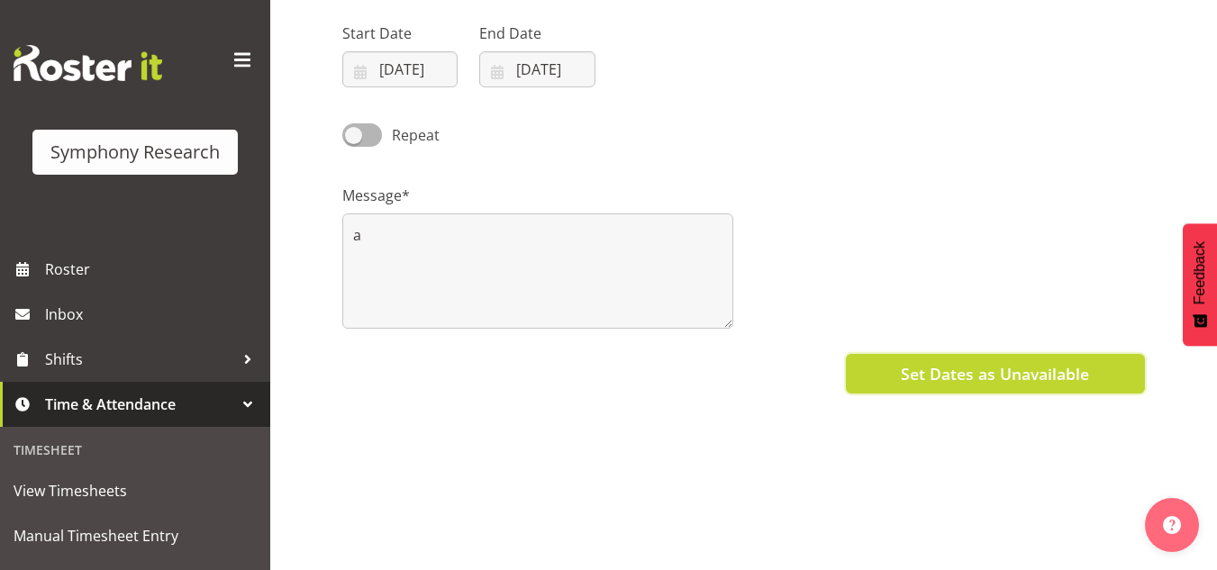
click at [1024, 386] on span "Set Dates as Unavailable" at bounding box center [995, 373] width 188 height 23
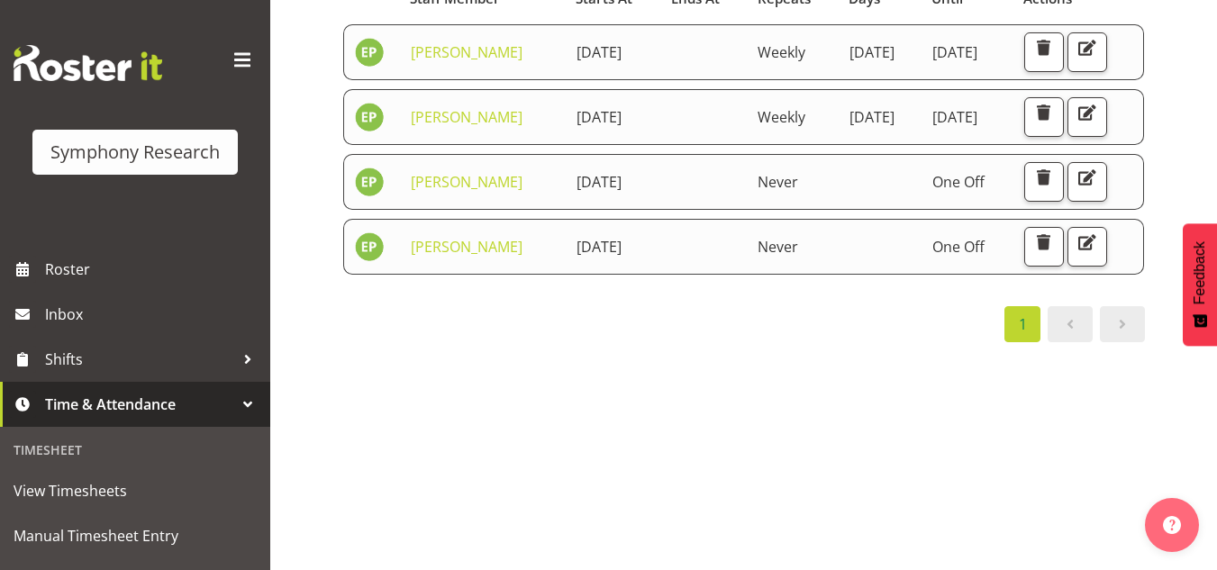
scroll to position [223, 0]
